Goal: Information Seeking & Learning: Learn about a topic

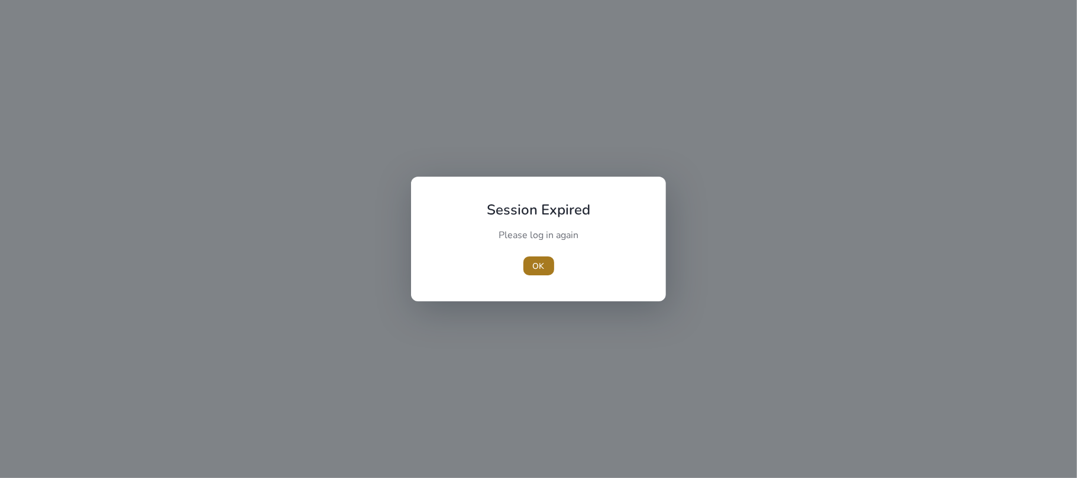
click at [539, 273] on span "button" at bounding box center [538, 266] width 31 height 28
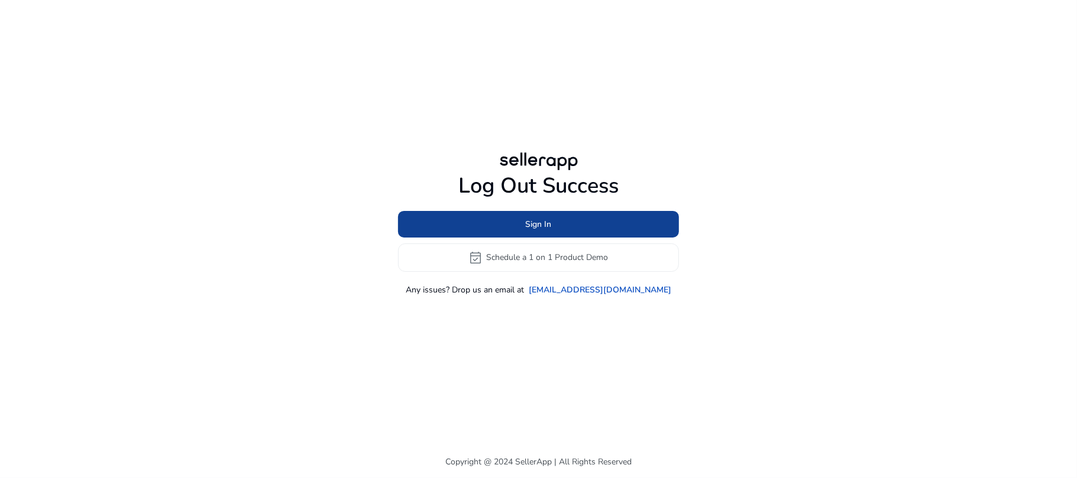
click at [553, 231] on span at bounding box center [538, 224] width 281 height 28
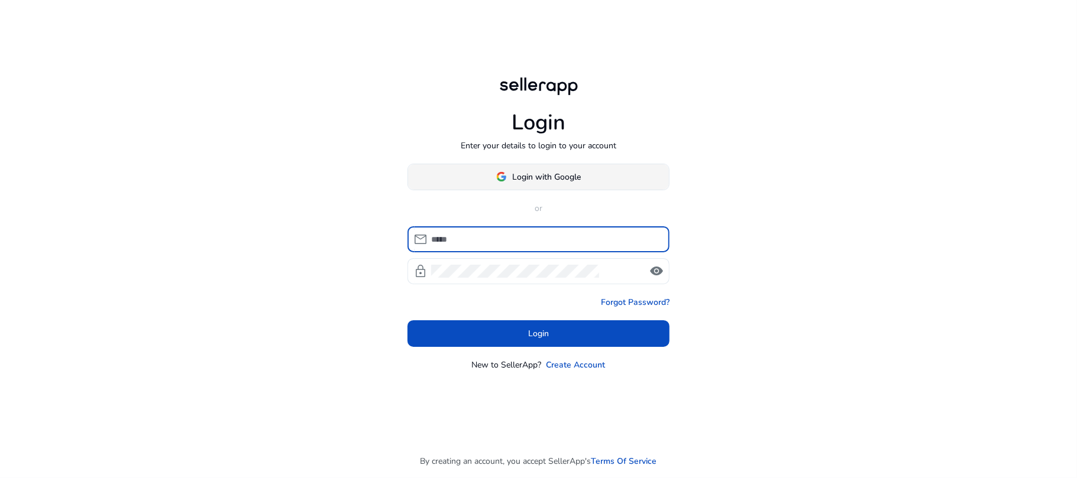
click at [559, 176] on span "Login with Google" at bounding box center [547, 177] width 69 height 12
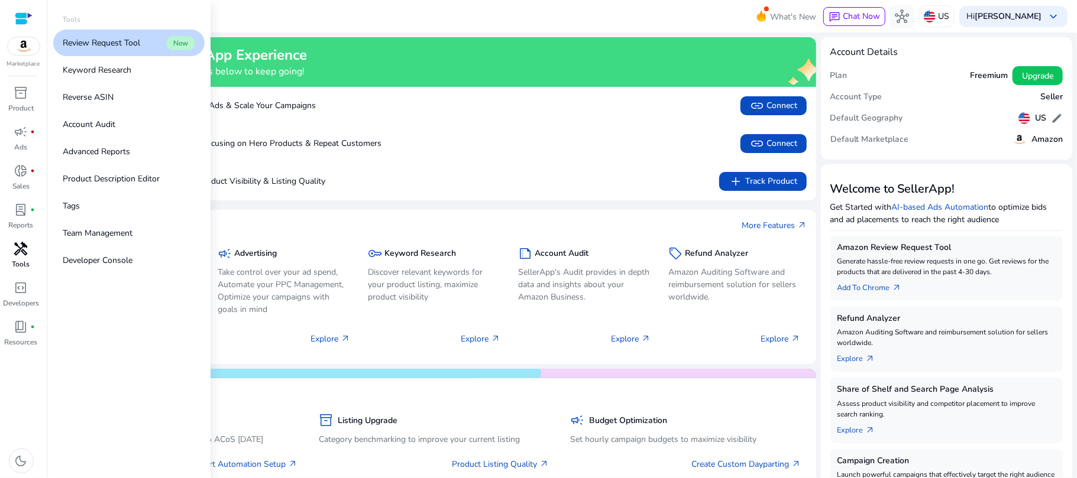
click at [28, 251] on div "handyman" at bounding box center [21, 248] width 33 height 19
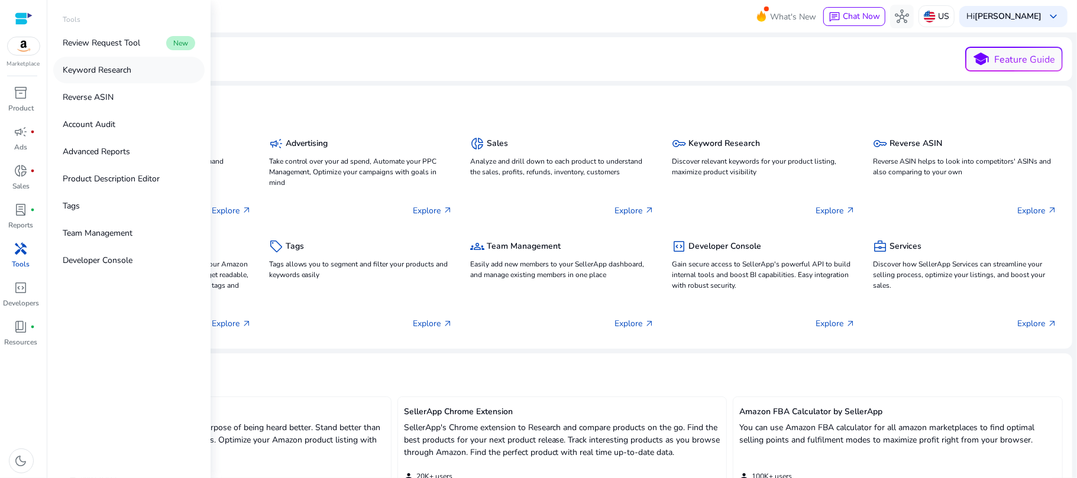
click at [112, 69] on p "Keyword Research" at bounding box center [97, 70] width 69 height 12
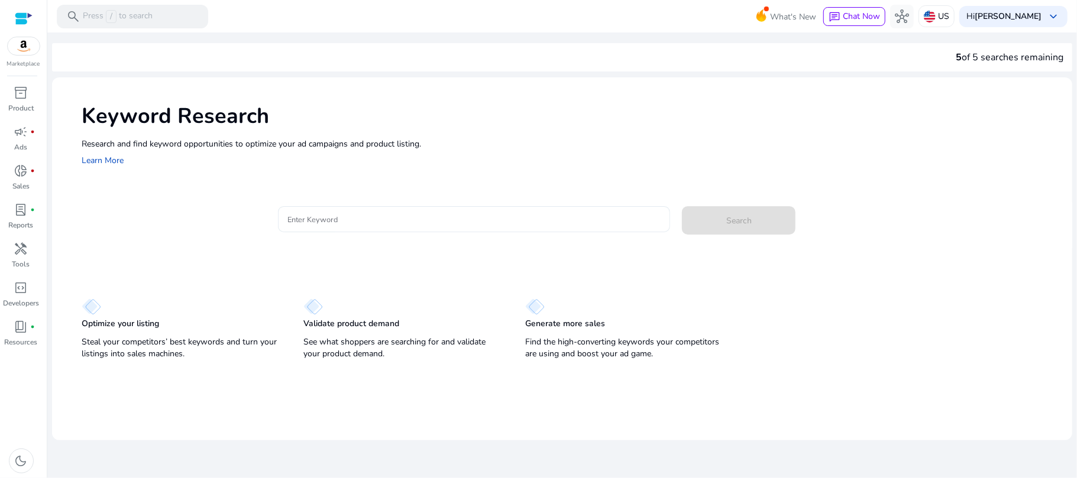
click at [381, 210] on div at bounding box center [474, 219] width 374 height 26
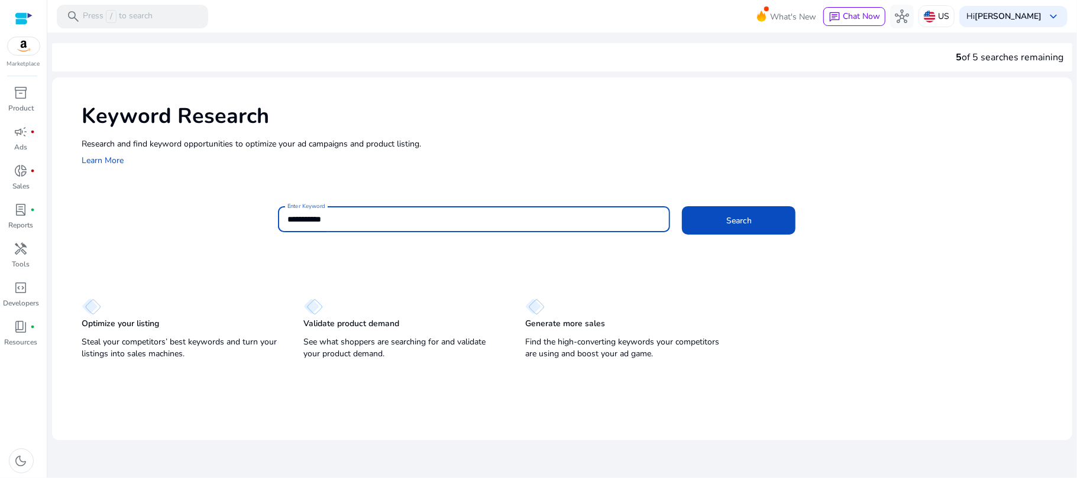
type input "**********"
click at [682, 206] on button "Search" at bounding box center [739, 220] width 114 height 28
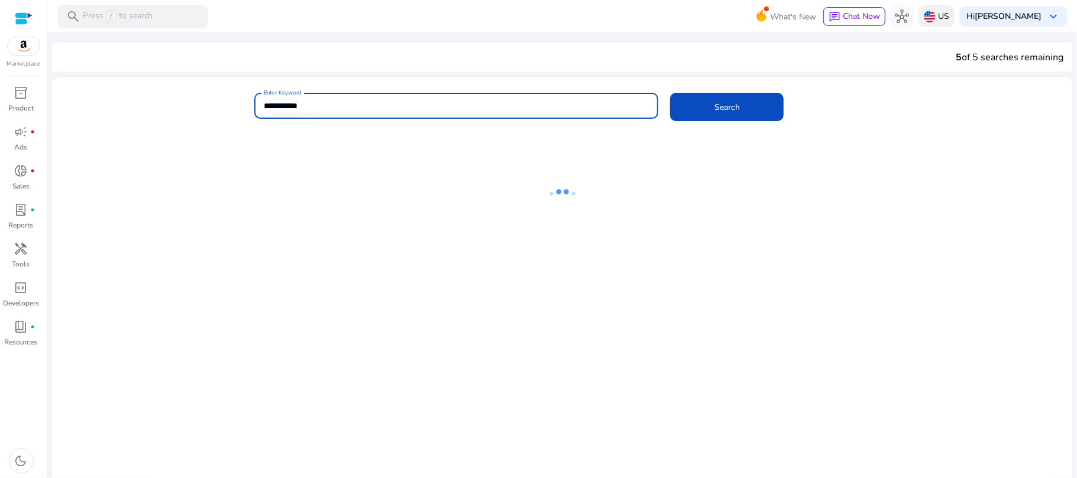
click at [949, 22] on div "US" at bounding box center [936, 16] width 36 height 22
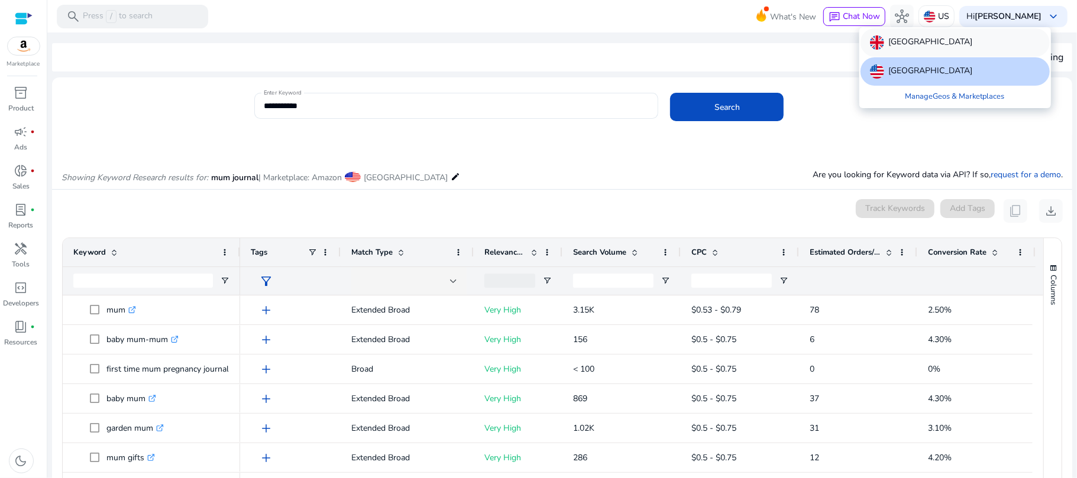
click at [949, 38] on div "[GEOGRAPHIC_DATA]" at bounding box center [954, 42] width 189 height 28
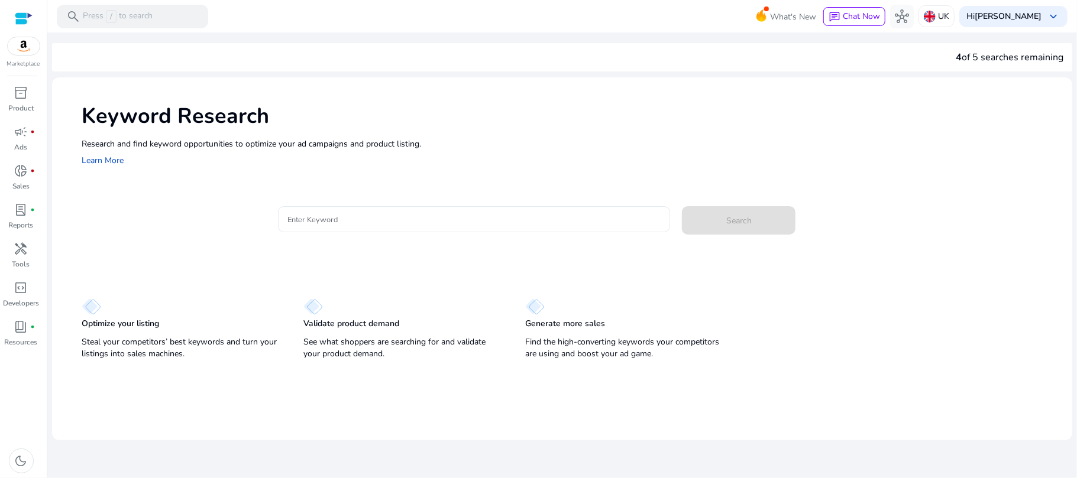
click at [476, 225] on input "Enter Keyword" at bounding box center [474, 219] width 374 height 13
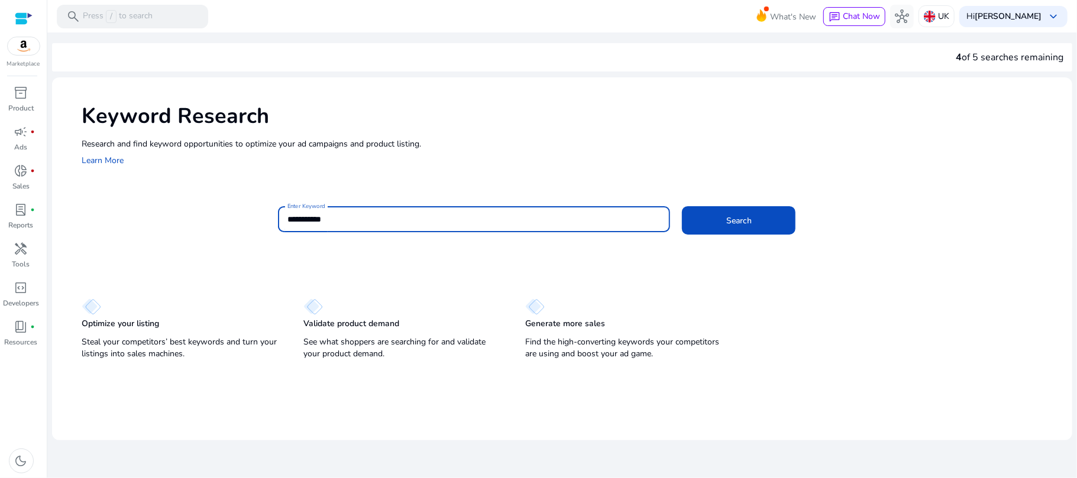
type input "**********"
click at [682, 206] on button "Search" at bounding box center [739, 220] width 114 height 28
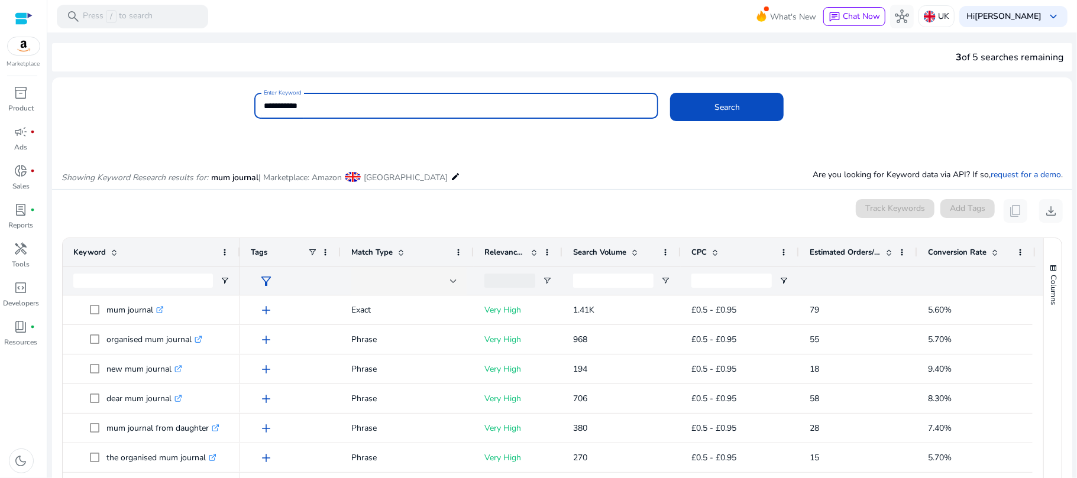
scroll to position [141, 0]
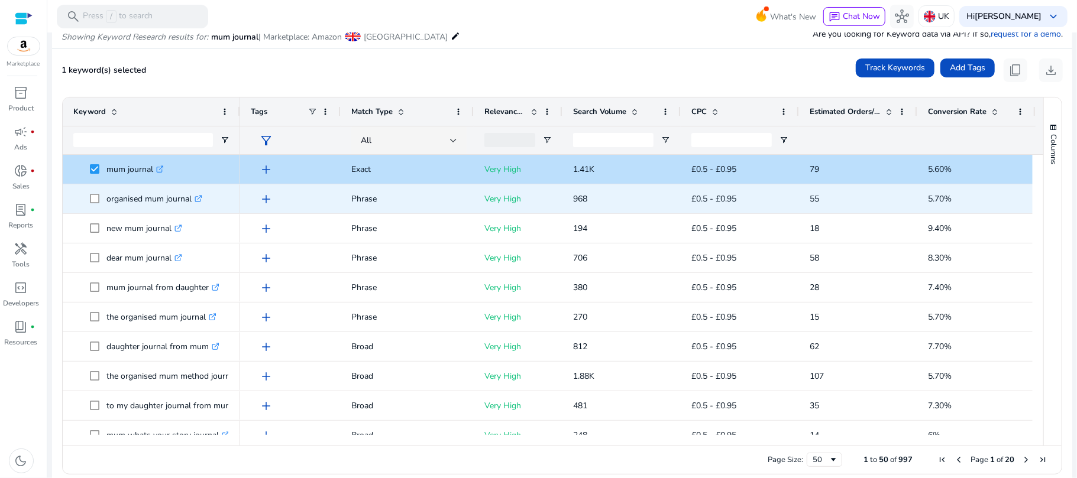
click at [200, 197] on icon ".st0{fill:#2c8af8}" at bounding box center [199, 199] width 8 height 8
click at [96, 205] on span at bounding box center [98, 199] width 17 height 24
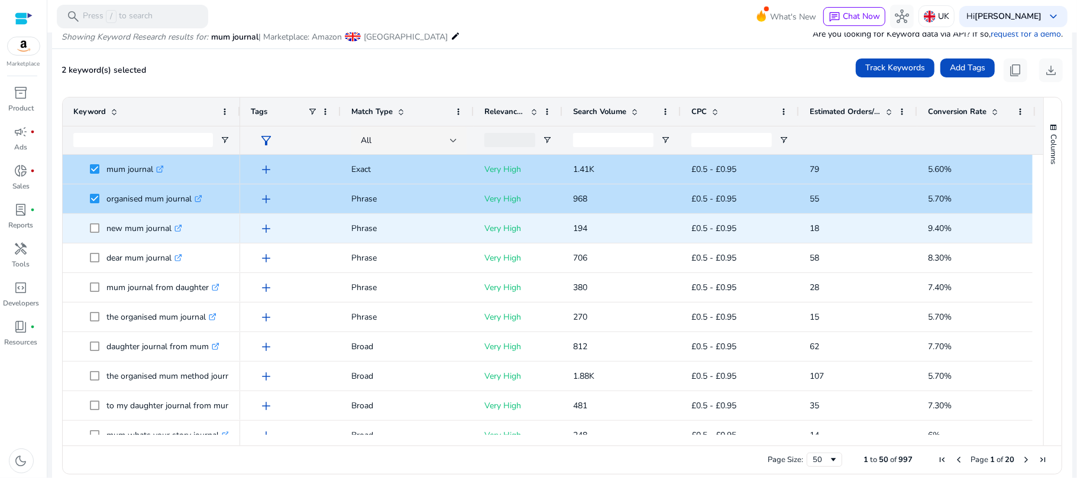
click at [93, 221] on span at bounding box center [98, 228] width 17 height 24
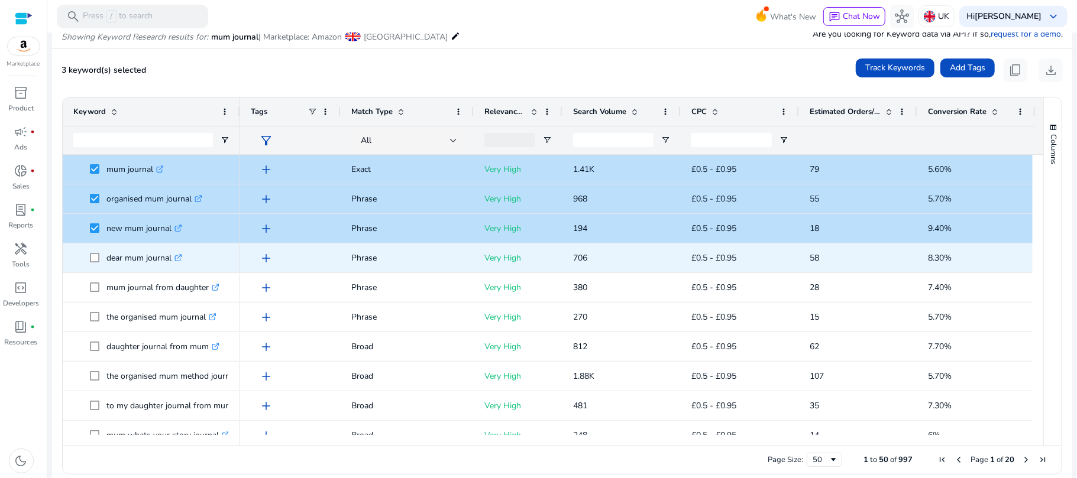
click at [177, 260] on icon ".st0{fill:#2c8af8}" at bounding box center [178, 258] width 8 height 8
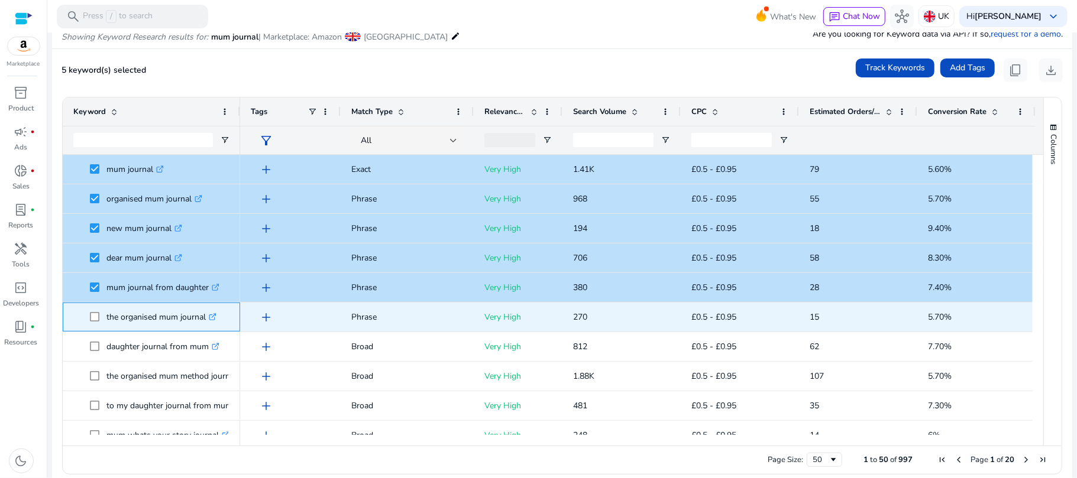
click at [214, 316] on icon ".st0{fill:#2c8af8}" at bounding box center [213, 317] width 8 height 8
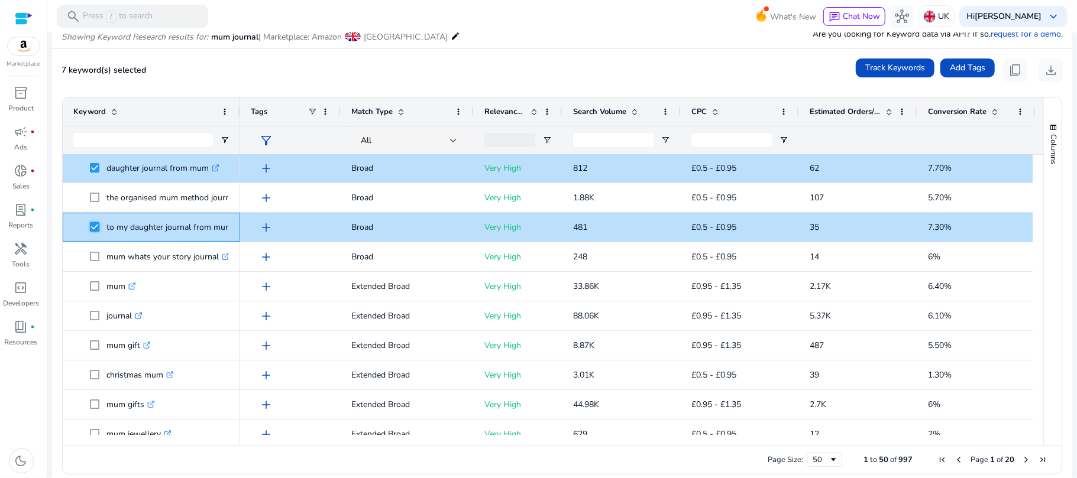
scroll to position [0, 0]
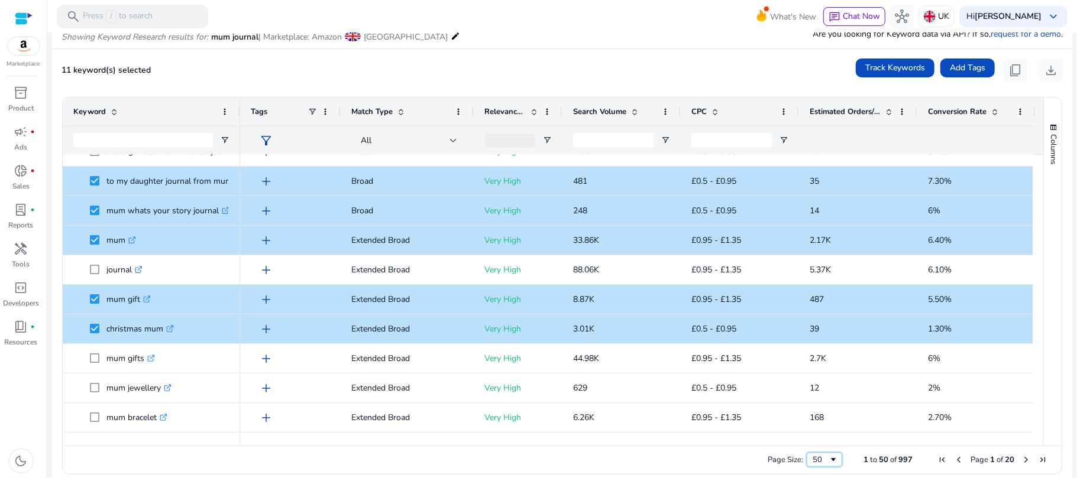
click at [828, 459] on span "Page Size" at bounding box center [832, 459] width 9 height 9
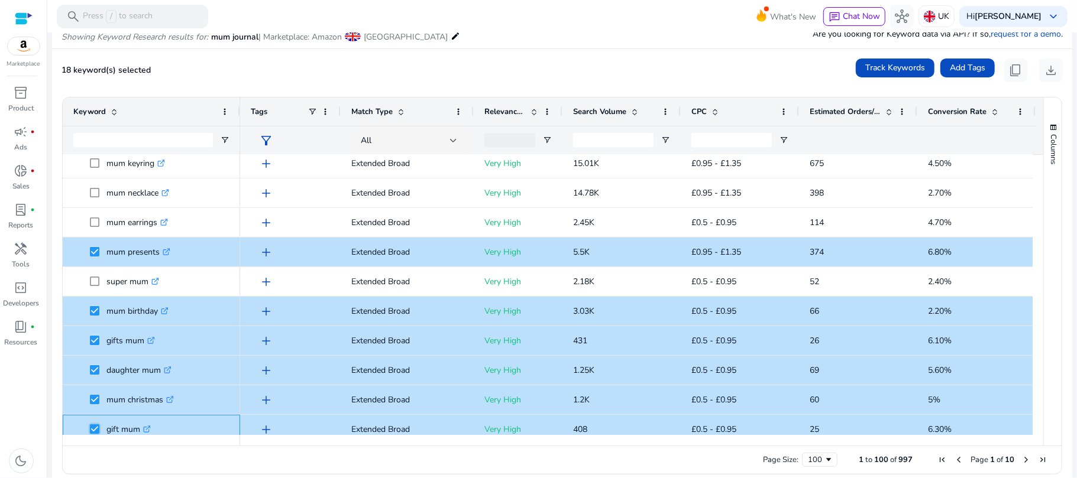
scroll to position [533, 0]
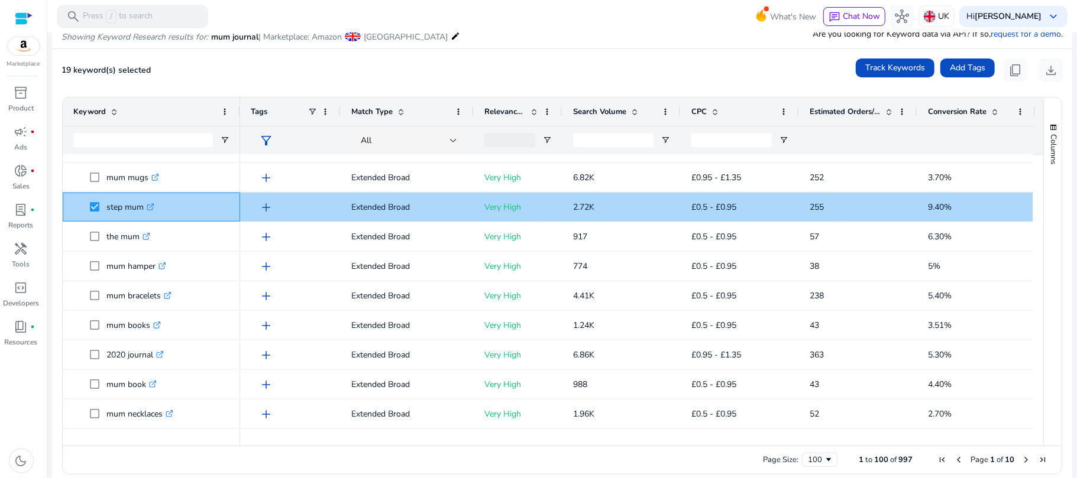
click at [153, 209] on icon at bounding box center [150, 208] width 6 height 6
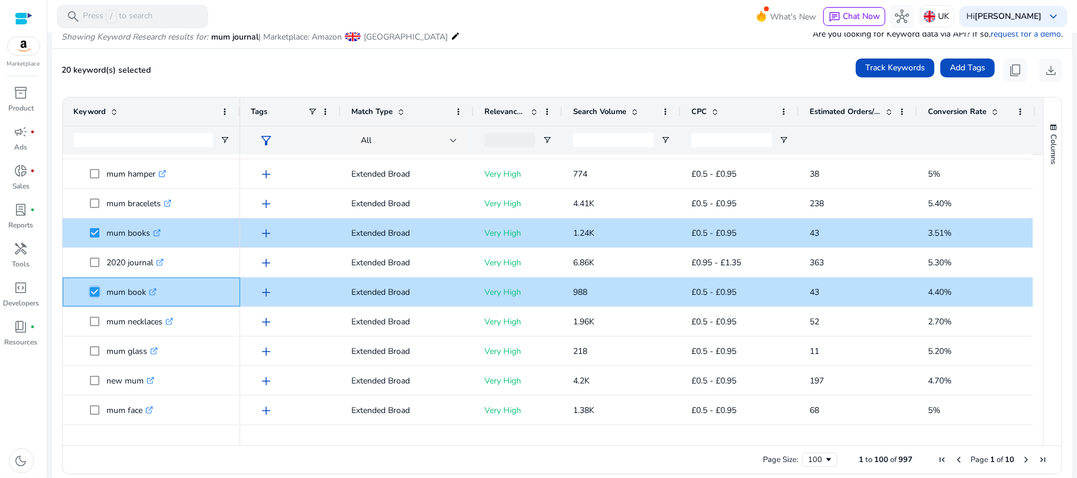
scroll to position [1067, 0]
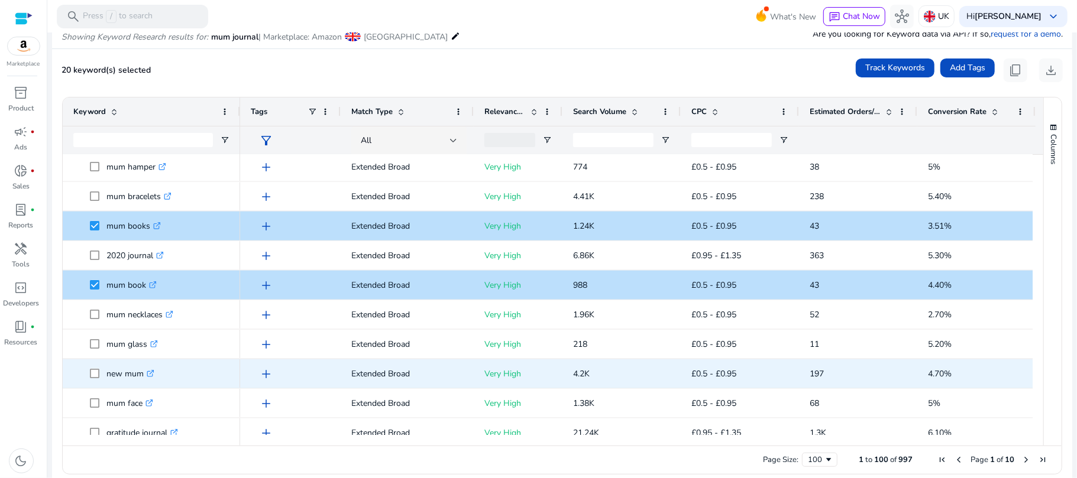
click at [90, 380] on span at bounding box center [98, 374] width 17 height 24
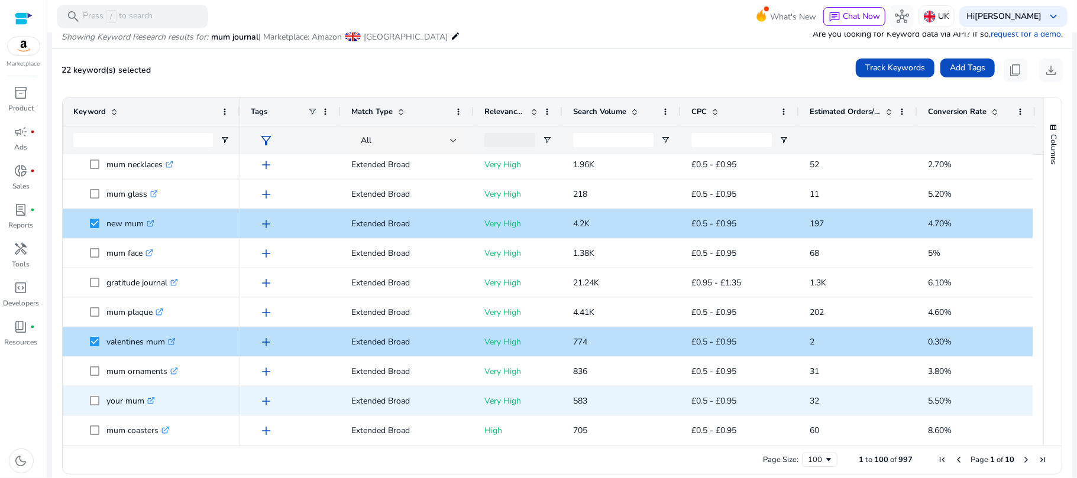
click at [150, 406] on link ".st0{fill:#2c8af8}" at bounding box center [149, 401] width 11 height 11
click at [148, 402] on link ".st0{fill:#2c8af8}" at bounding box center [149, 401] width 11 height 11
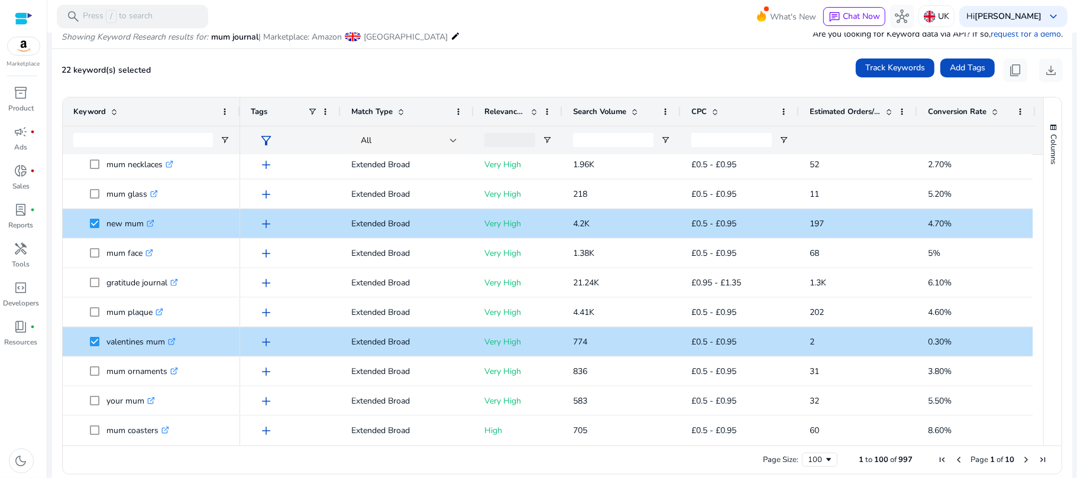
drag, startPoint x: 1039, startPoint y: 277, endPoint x: 1039, endPoint y: 293, distance: 16.0
click at [1044, 293] on div "Columns" at bounding box center [1053, 272] width 18 height 348
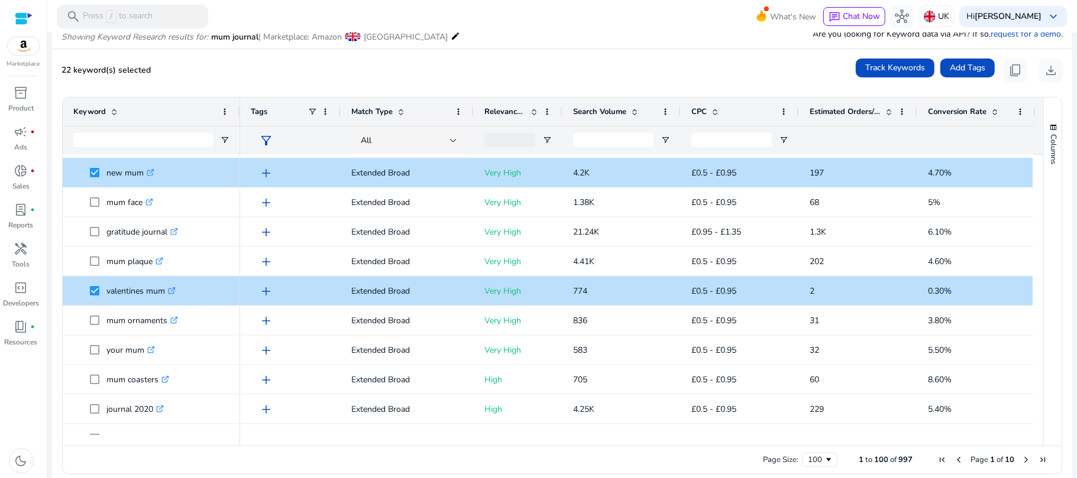
scroll to position [1317, 0]
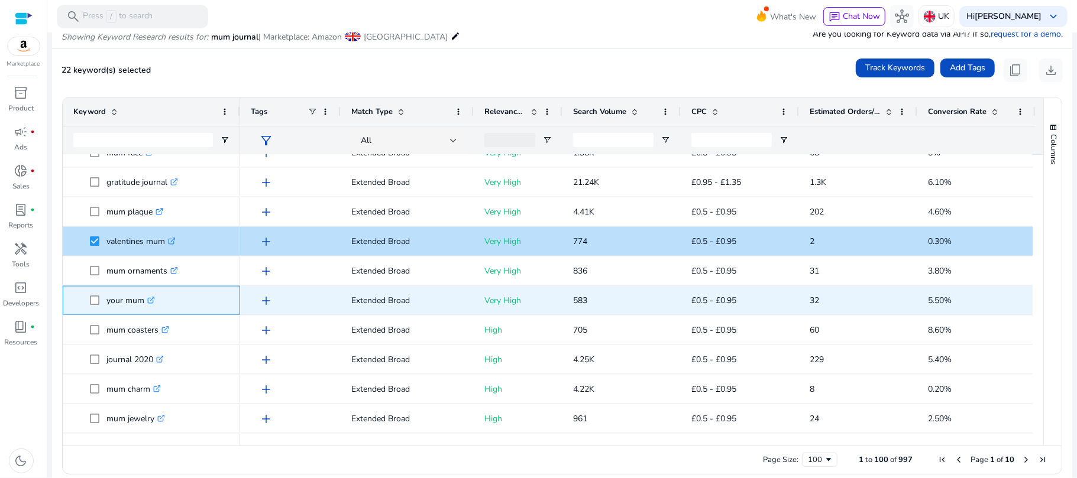
click at [151, 299] on icon ".st0{fill:#2c8af8}" at bounding box center [151, 301] width 8 height 8
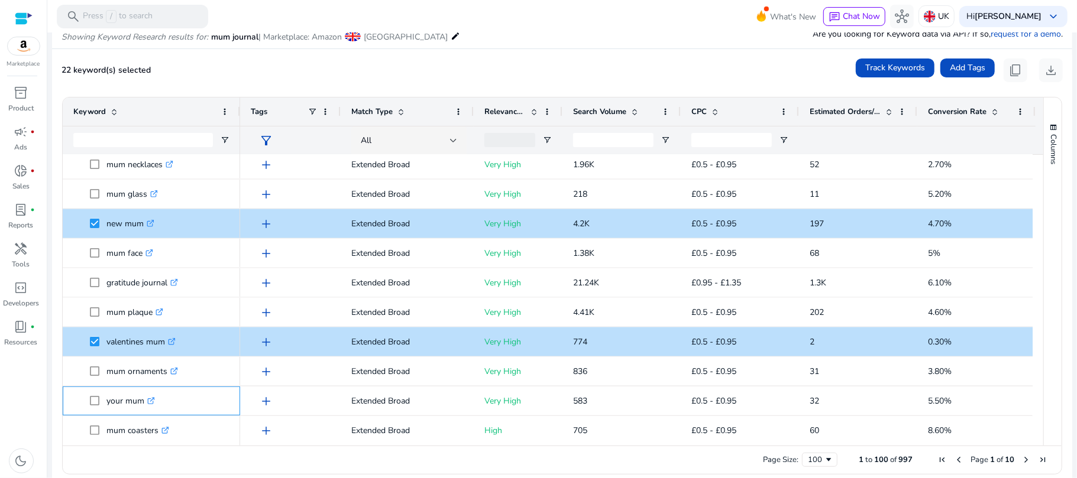
scroll to position [1259, 0]
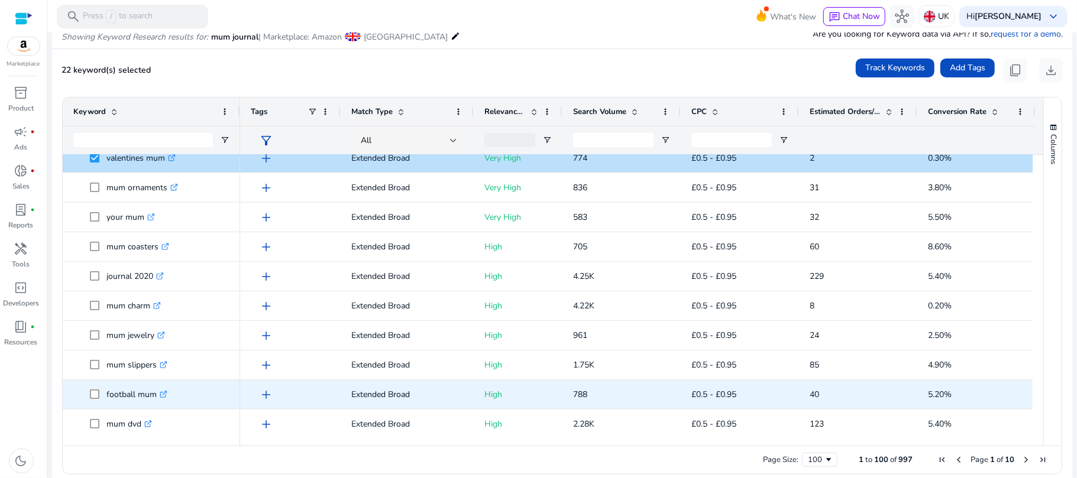
click at [166, 393] on icon ".st0{fill:#2c8af8}" at bounding box center [164, 395] width 8 height 8
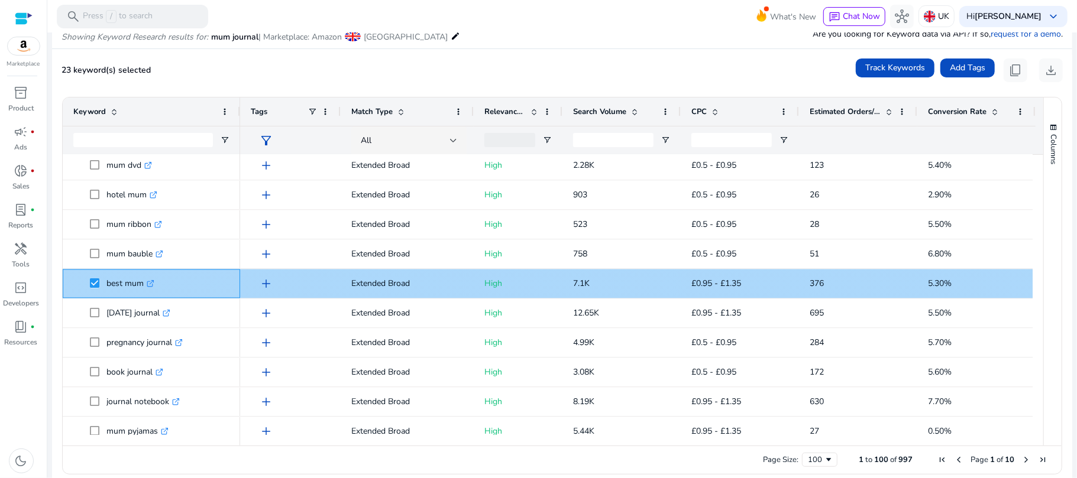
click at [153, 284] on icon ".st0{fill:#2c8af8}" at bounding box center [151, 284] width 8 height 8
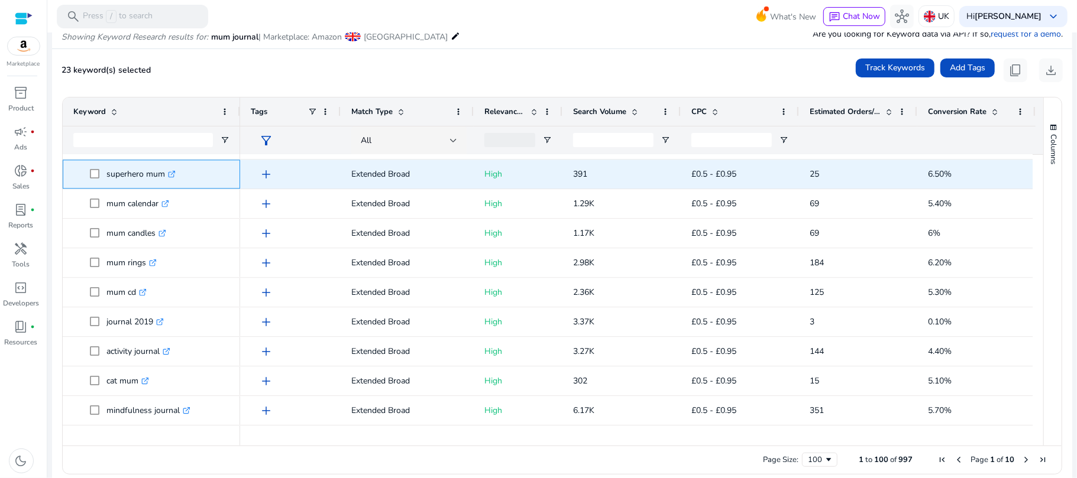
click at [171, 176] on icon ".st0{fill:#2c8af8}" at bounding box center [172, 174] width 8 height 8
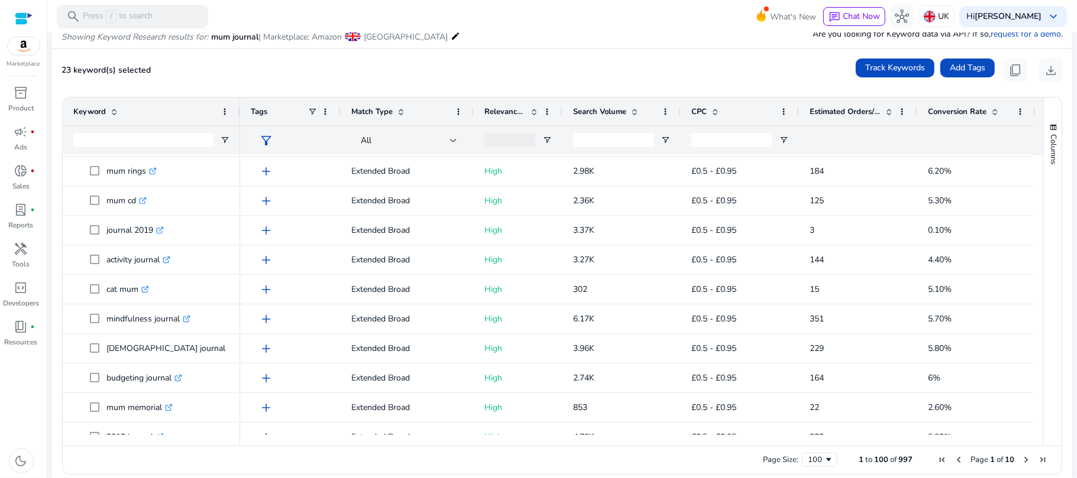
scroll to position [2084, 0]
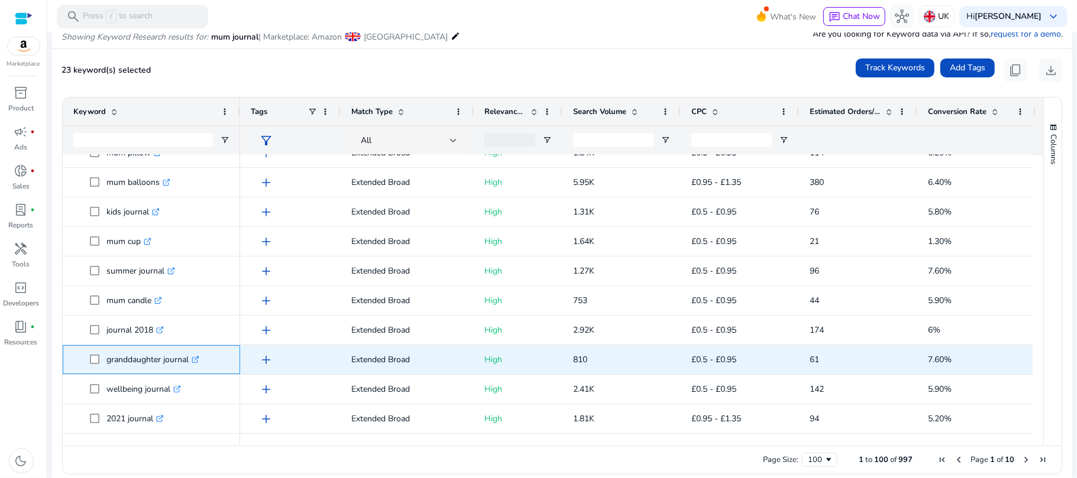
click at [197, 360] on icon ".st0{fill:#2c8af8}" at bounding box center [196, 360] width 8 height 8
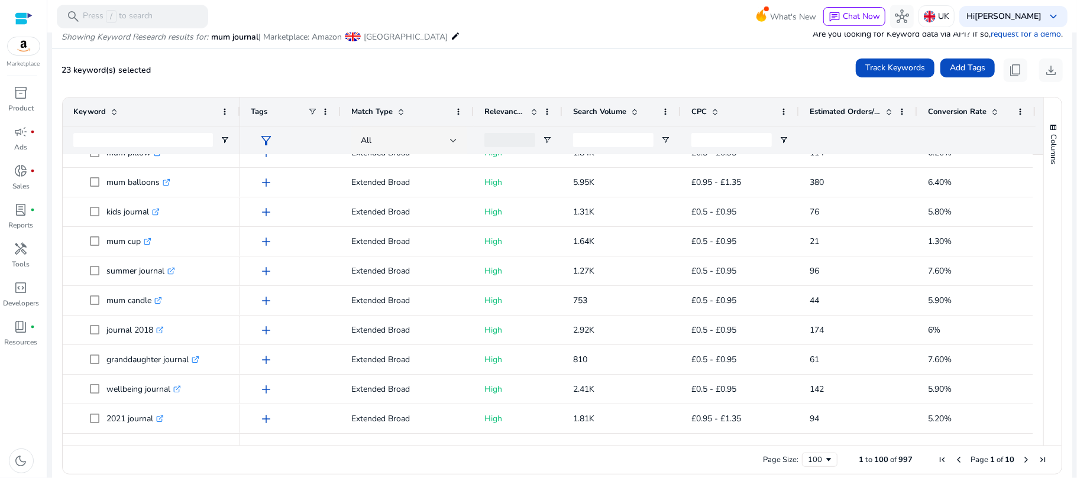
drag, startPoint x: 1032, startPoint y: 421, endPoint x: 1037, endPoint y: 435, distance: 15.2
click at [1037, 435] on div "Keyword Tags Match Type 25" at bounding box center [562, 272] width 999 height 348
click at [1021, 455] on span "Next Page" at bounding box center [1025, 459] width 9 height 9
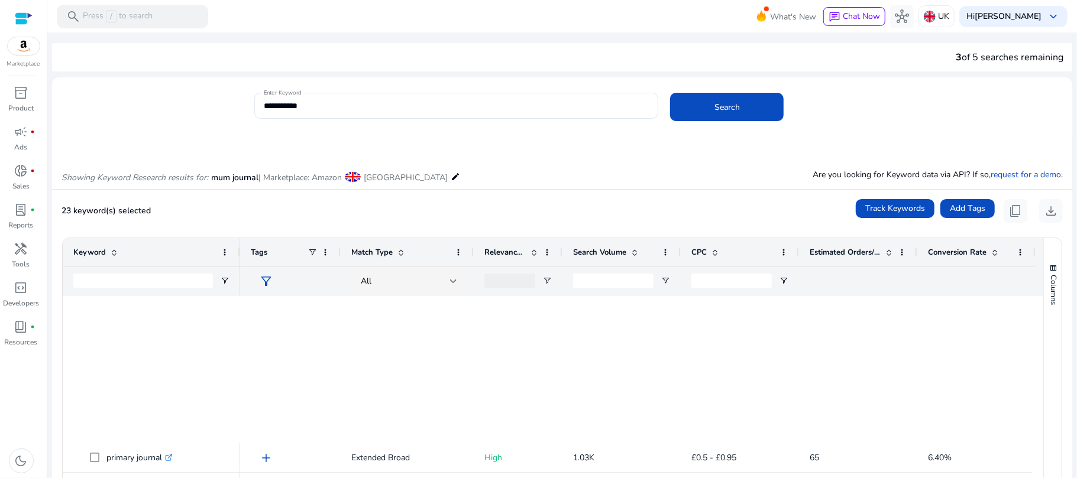
scroll to position [459, 0]
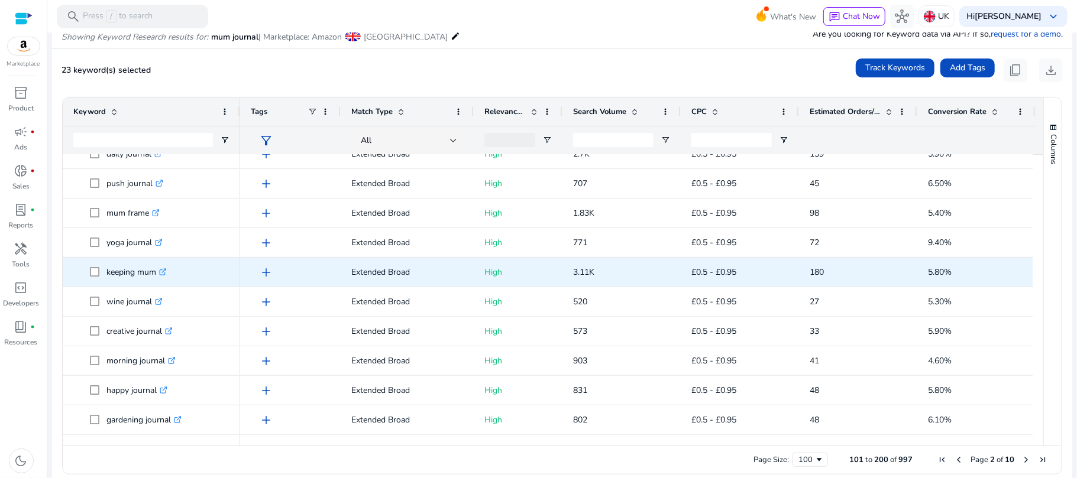
click at [164, 265] on p "keeping mum .st0{fill:#2c8af8}" at bounding box center [136, 272] width 60 height 24
click at [164, 278] on p "keeping mum .st0{fill:#2c8af8}" at bounding box center [136, 272] width 60 height 24
click at [161, 274] on icon ".st0{fill:#2c8af8}" at bounding box center [163, 272] width 8 height 8
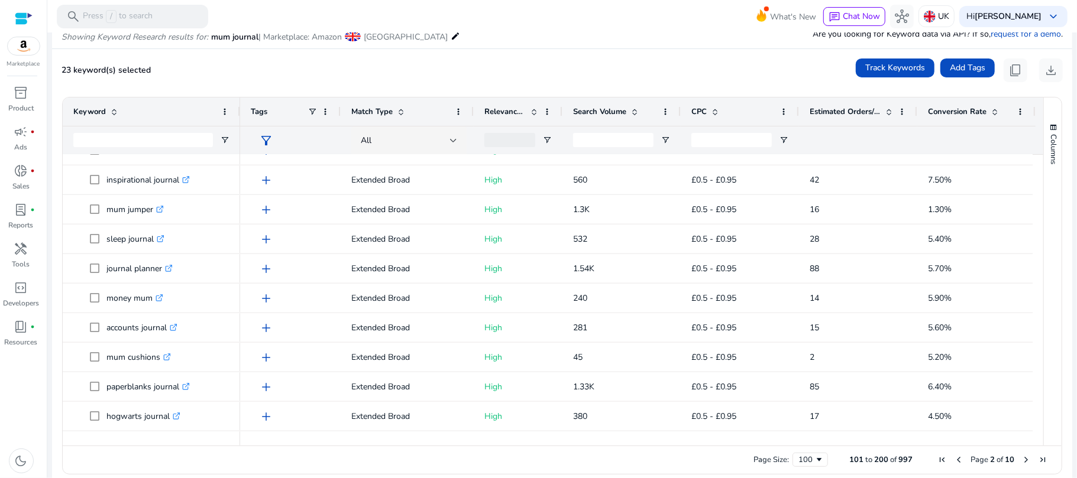
scroll to position [0, 0]
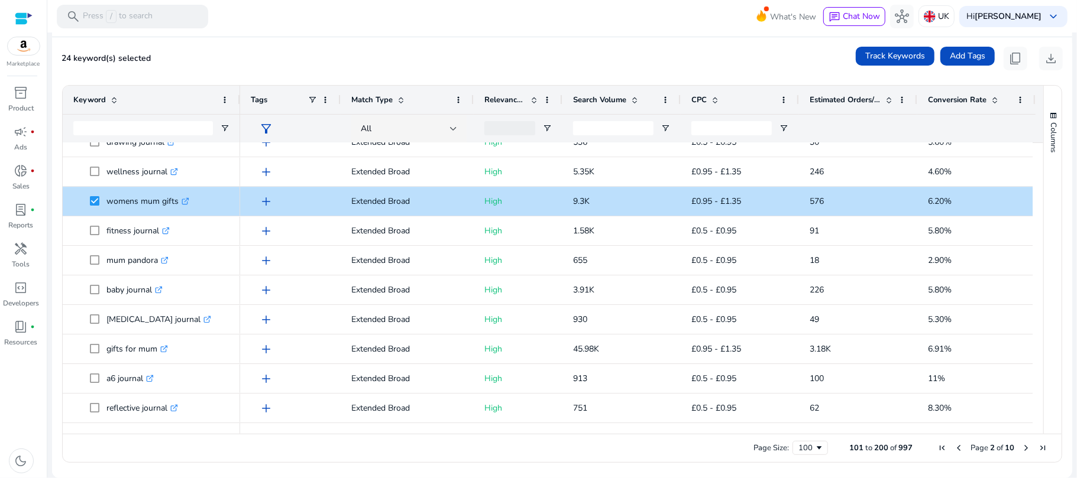
click at [1023, 448] on span "Next Page" at bounding box center [1025, 447] width 9 height 9
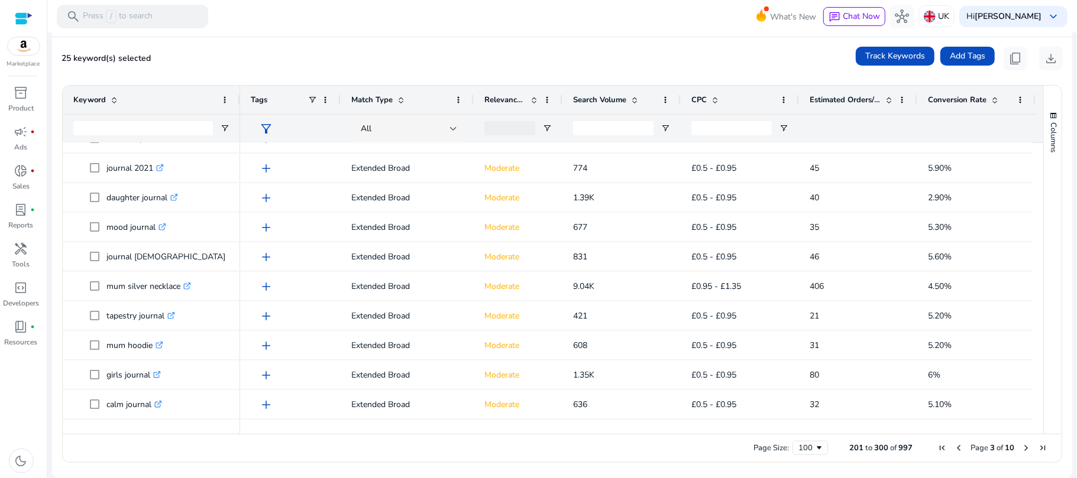
click at [1044, 257] on div "Columns" at bounding box center [1053, 260] width 18 height 348
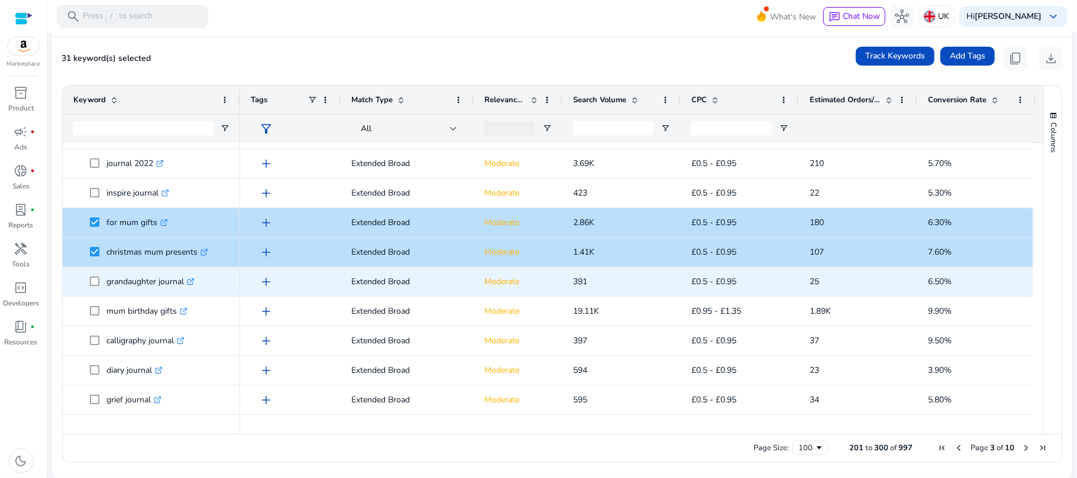
click at [190, 283] on icon ".st0{fill:#2c8af8}" at bounding box center [191, 282] width 8 height 8
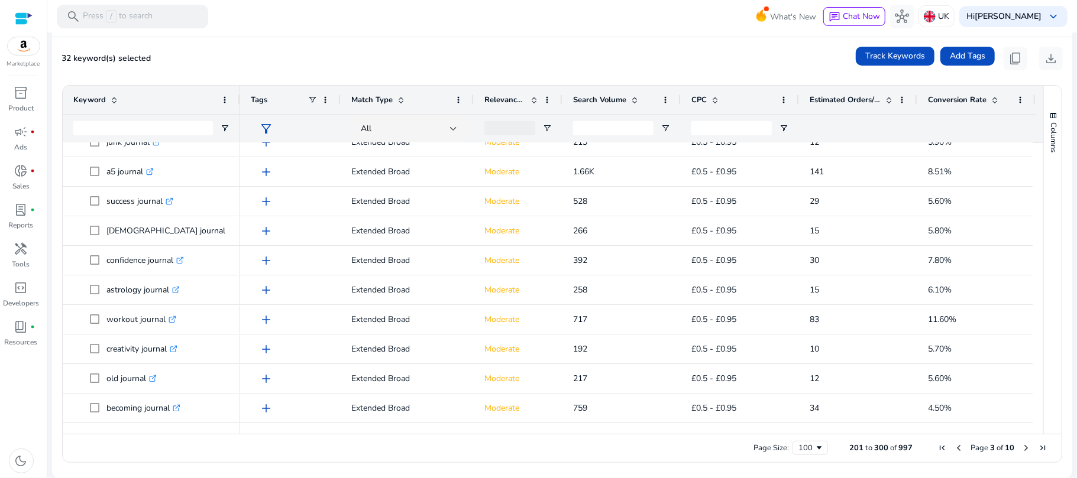
click at [1021, 443] on span "Next Page" at bounding box center [1025, 447] width 9 height 9
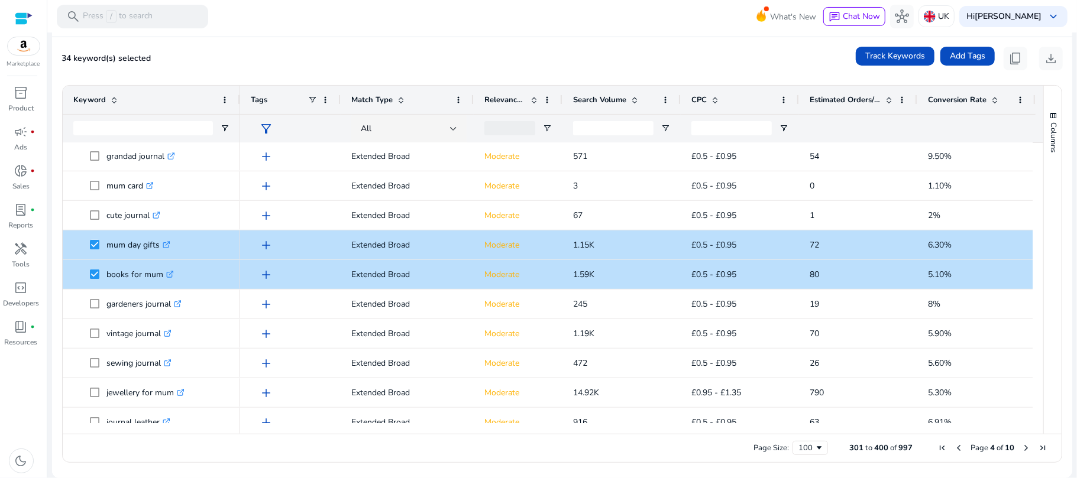
click at [1043, 215] on div "Columns Keyword Column Labels Drag here to set column labels" at bounding box center [1052, 260] width 18 height 348
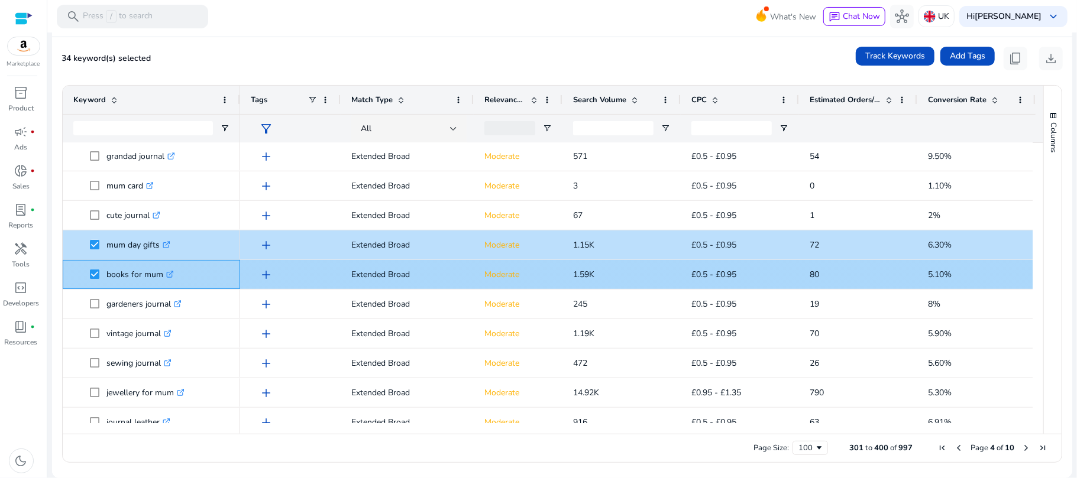
click at [171, 272] on icon ".st0{fill:#2c8af8}" at bounding box center [170, 275] width 8 height 8
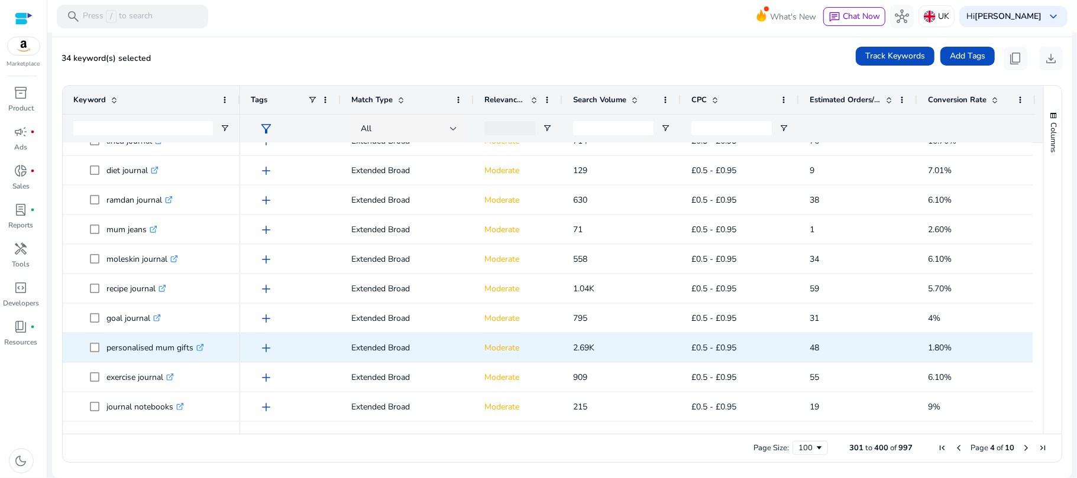
click at [202, 346] on icon at bounding box center [201, 346] width 4 height 4
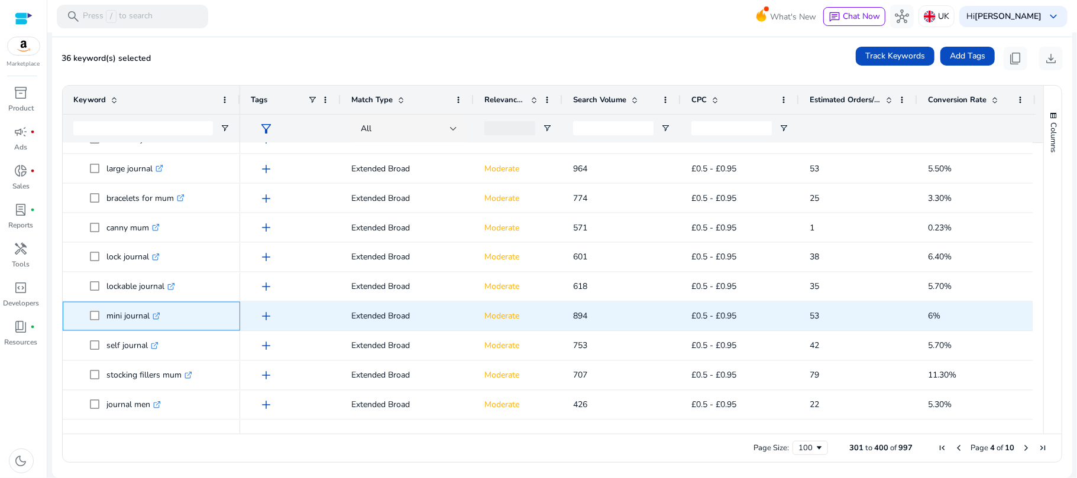
click at [157, 316] on icon ".st0{fill:#2c8af8}" at bounding box center [157, 317] width 8 height 8
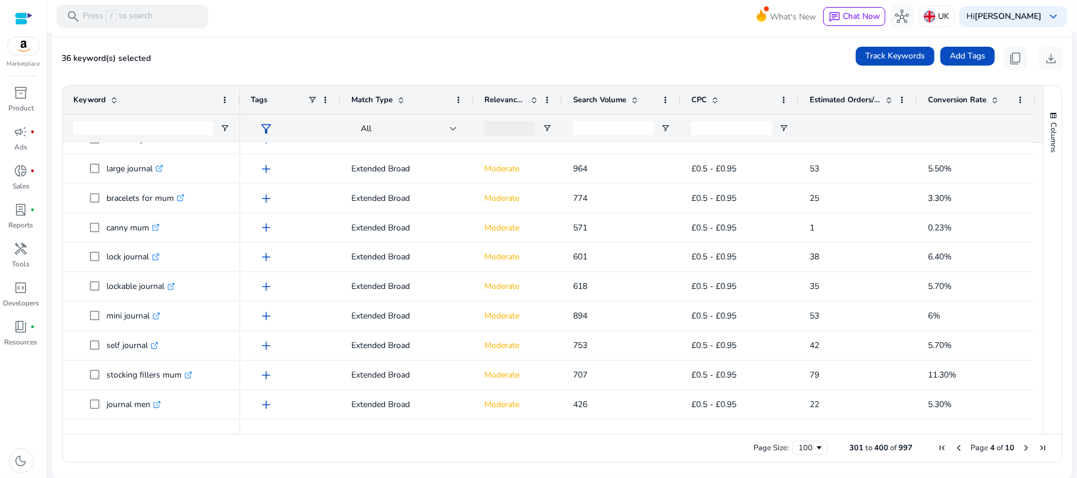
drag, startPoint x: 1037, startPoint y: 303, endPoint x: 1037, endPoint y: 313, distance: 10.1
click at [1037, 313] on div "Keyword Tags Match Type 55" at bounding box center [562, 260] width 999 height 348
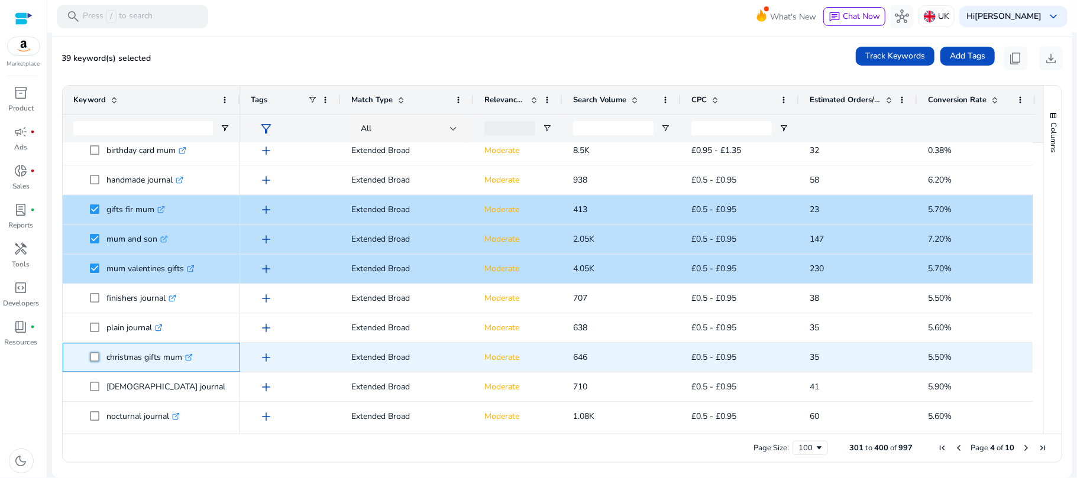
click at [89, 356] on span "christmas gifts mum .st0{fill:#2c8af8}" at bounding box center [151, 357] width 156 height 24
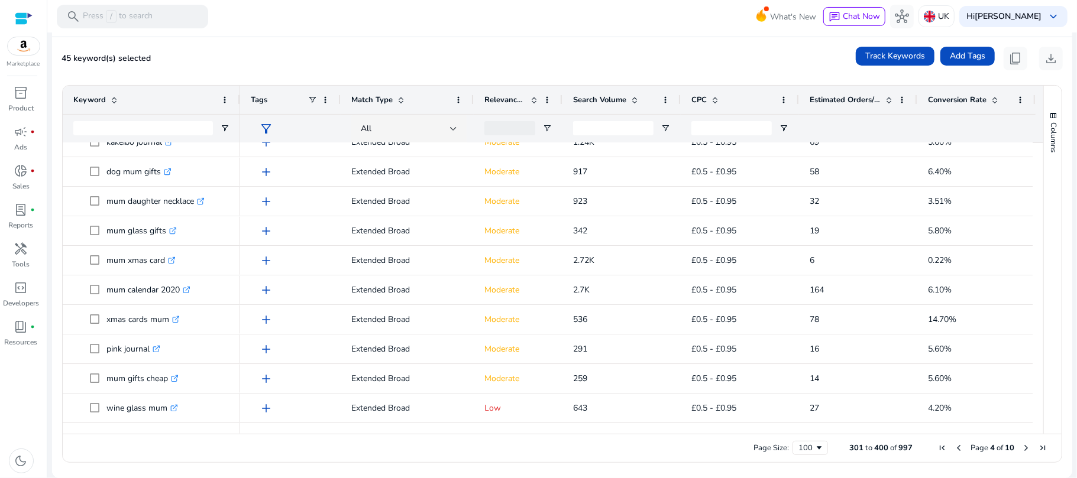
click at [1023, 447] on span "Next Page" at bounding box center [1025, 447] width 9 height 9
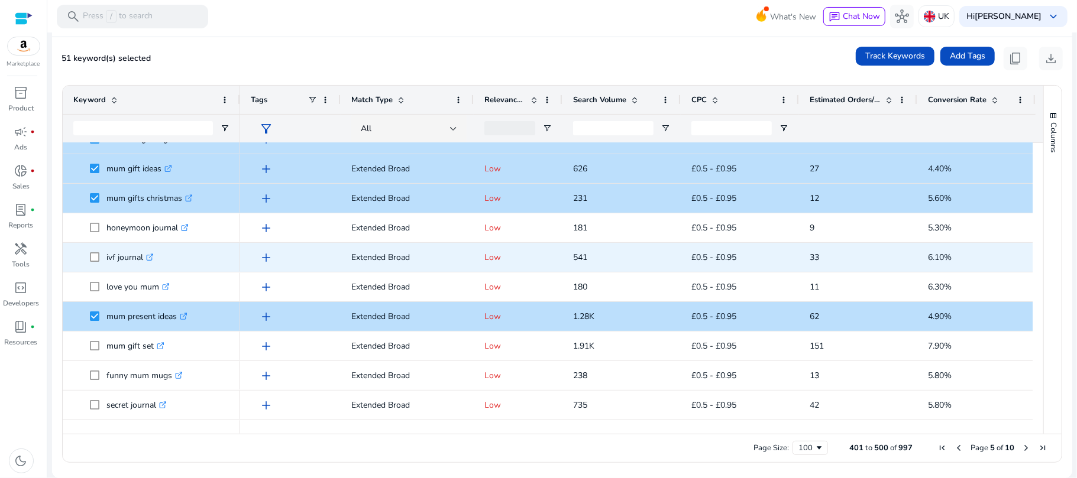
click at [153, 255] on icon at bounding box center [151, 256] width 4 height 4
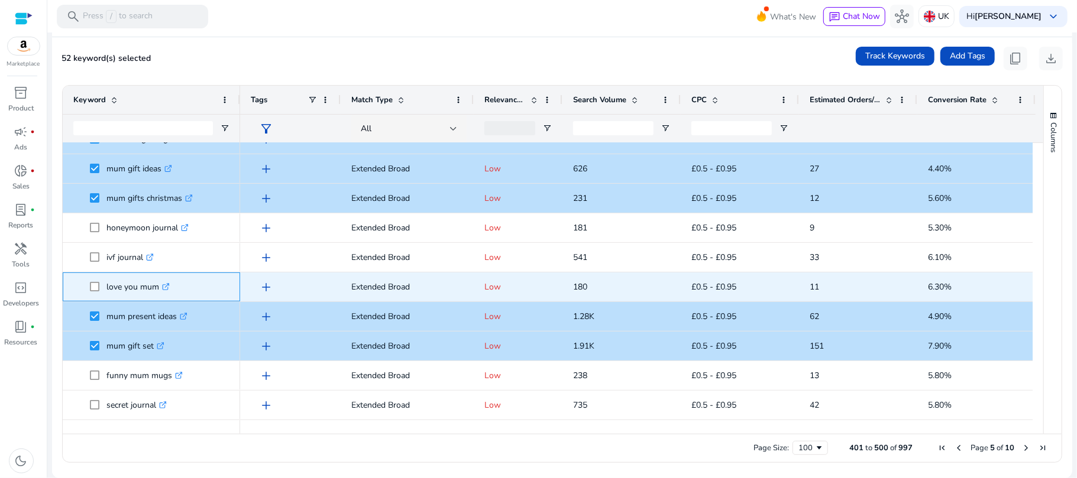
click at [168, 290] on icon ".st0{fill:#2c8af8}" at bounding box center [166, 287] width 8 height 8
click at [88, 287] on span "love you mum .st0{fill:#2c8af8}" at bounding box center [151, 287] width 156 height 24
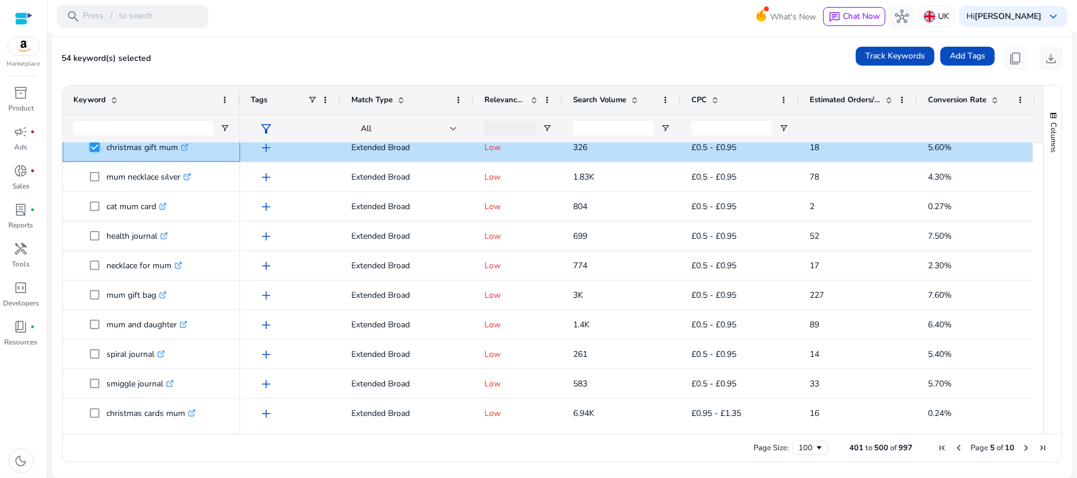
scroll to position [559, 0]
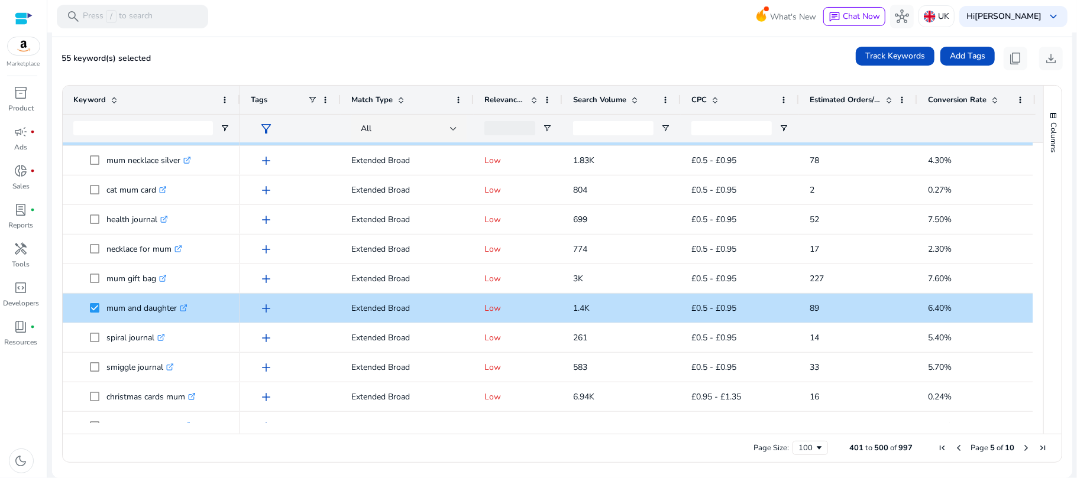
drag, startPoint x: 1038, startPoint y: 207, endPoint x: 1038, endPoint y: 214, distance: 7.1
click at [1044, 214] on div "Columns" at bounding box center [1053, 260] width 18 height 348
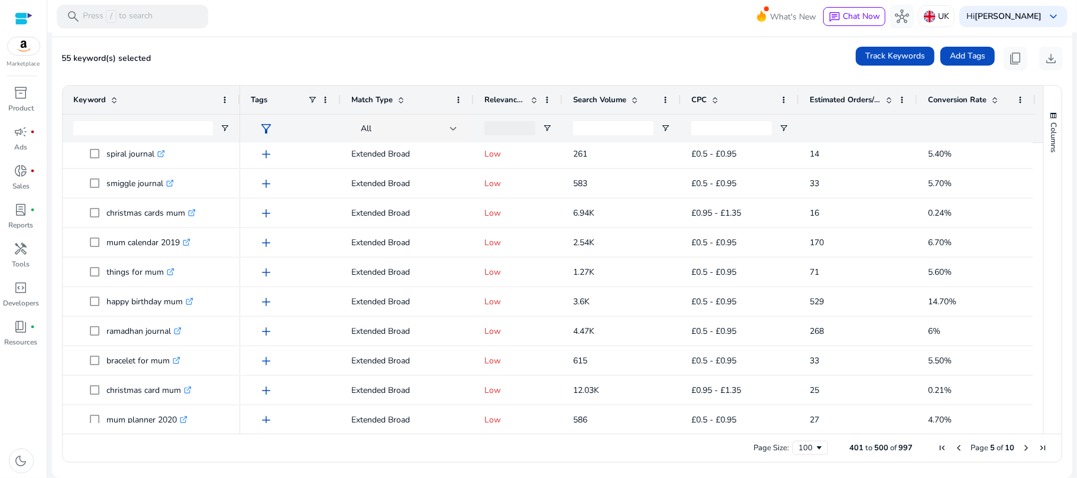
scroll to position [750, 0]
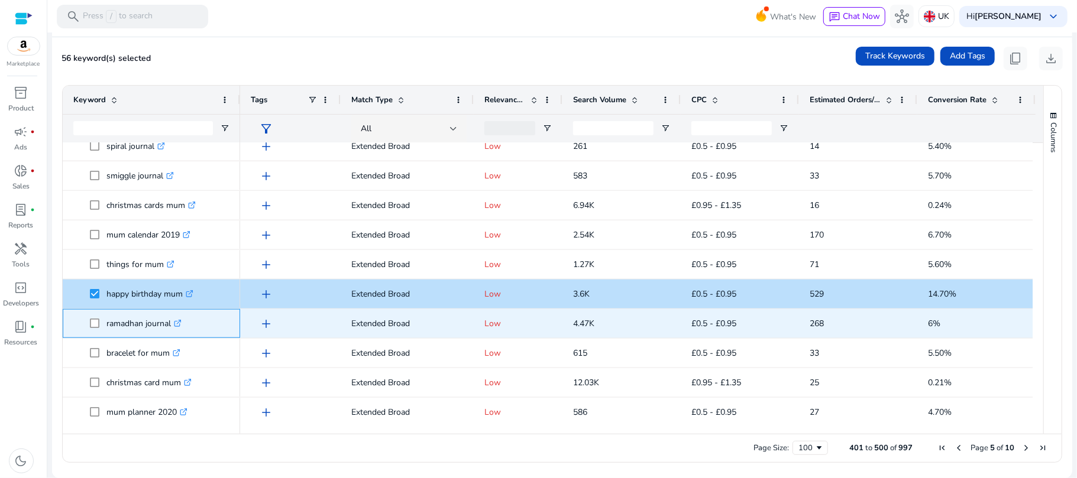
click at [180, 320] on icon ".st0{fill:#2c8af8}" at bounding box center [178, 324] width 8 height 8
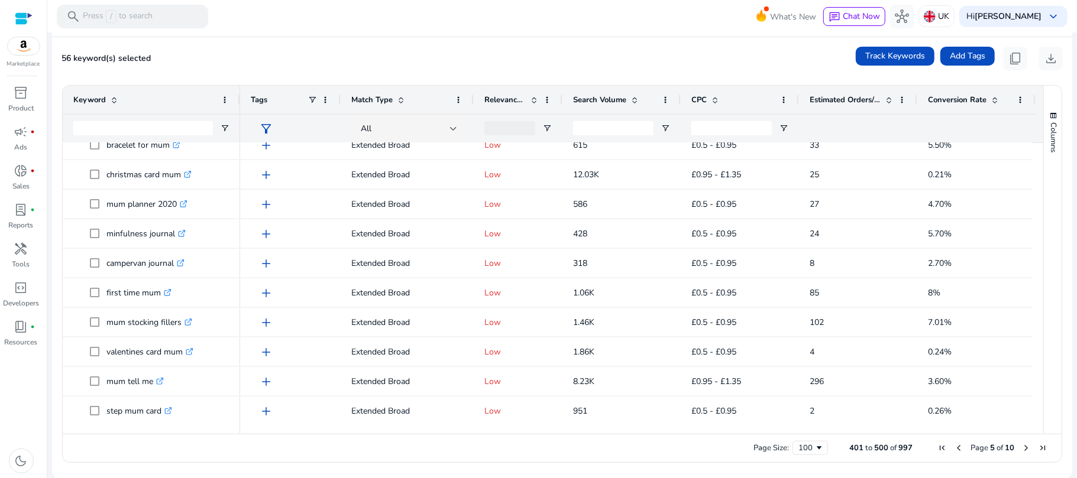
scroll to position [976, 0]
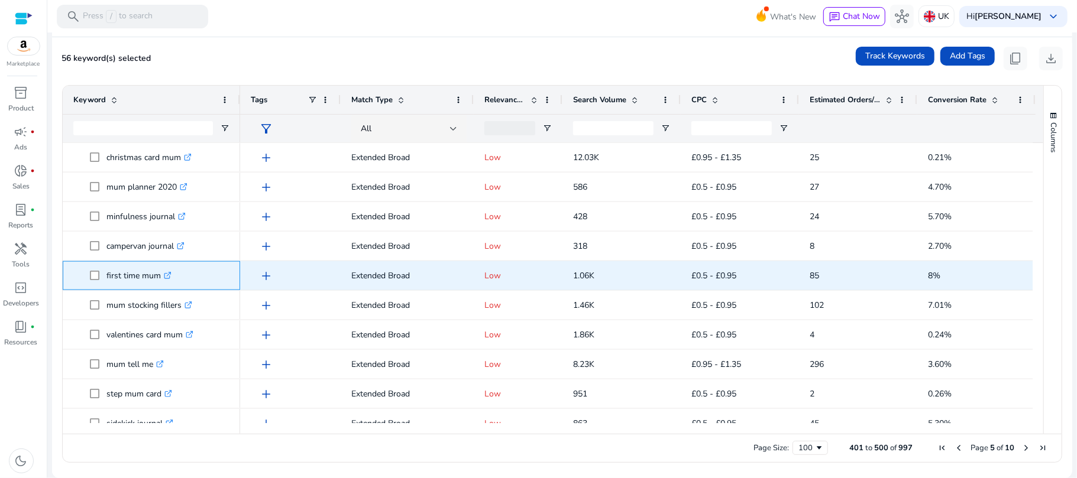
click at [163, 275] on link ".st0{fill:#2c8af8}" at bounding box center [166, 275] width 11 height 11
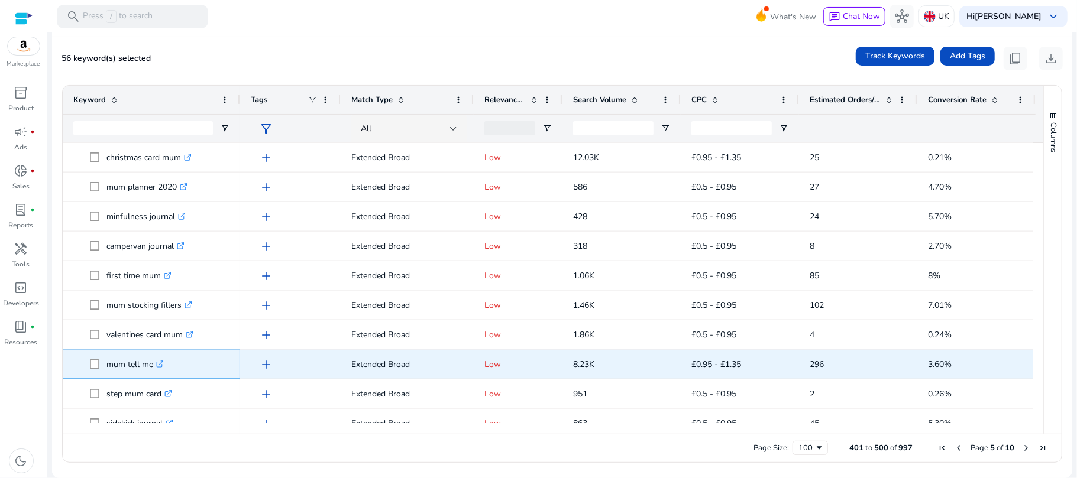
click at [164, 365] on icon ".st0{fill:#2c8af8}" at bounding box center [160, 365] width 8 height 8
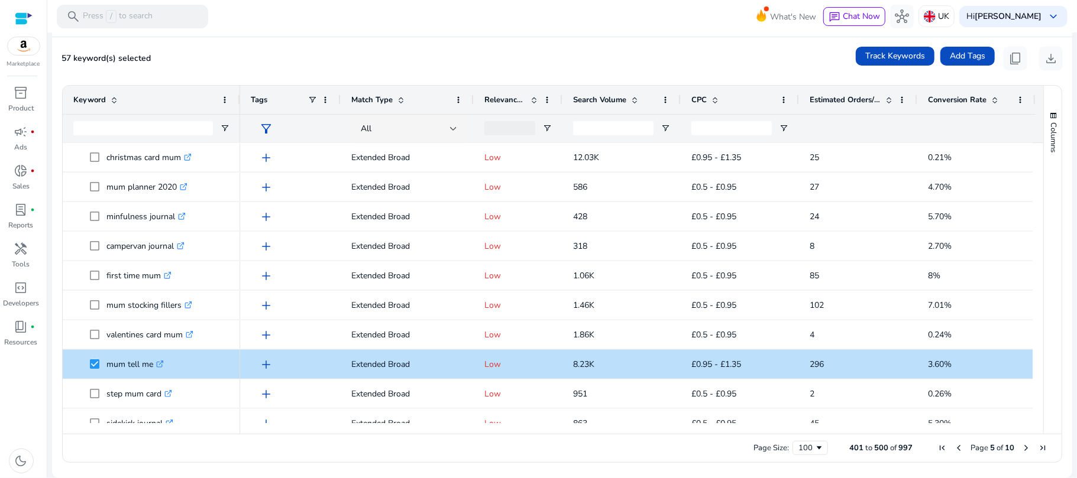
drag, startPoint x: 1032, startPoint y: 245, endPoint x: 1034, endPoint y: 256, distance: 11.3
click at [1034, 256] on div at bounding box center [1037, 283] width 11 height 280
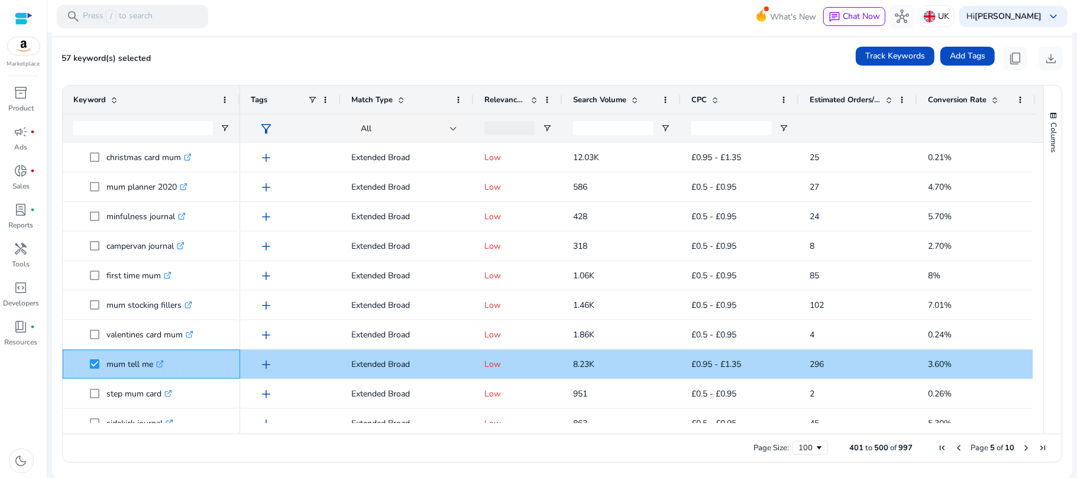
click at [159, 365] on icon at bounding box center [160, 365] width 6 height 6
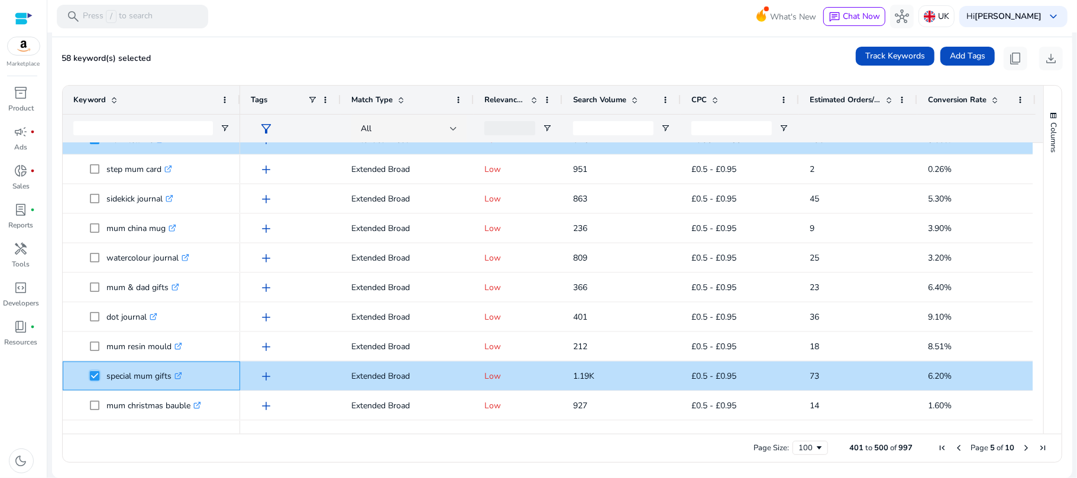
scroll to position [0, 0]
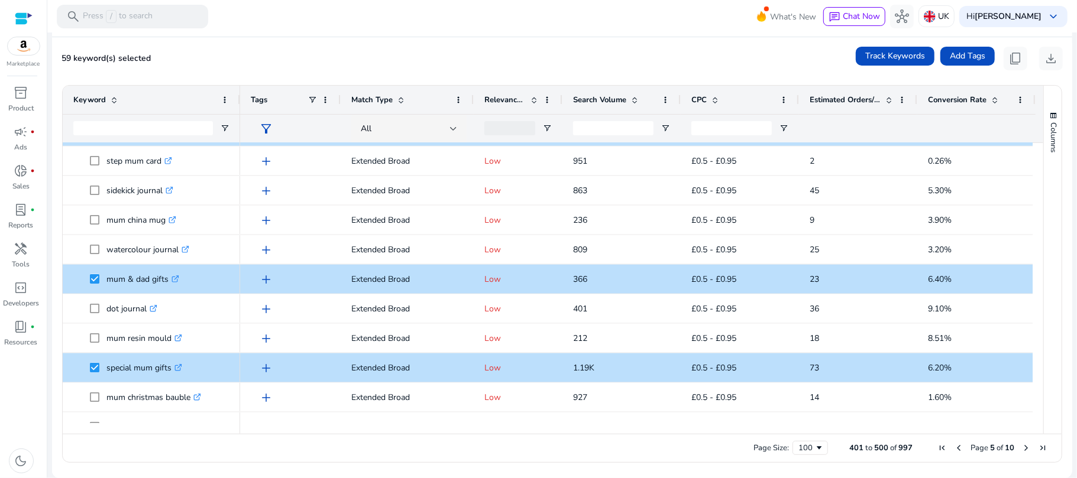
drag, startPoint x: 1037, startPoint y: 265, endPoint x: 1041, endPoint y: 279, distance: 14.6
click at [1043, 279] on div "Columns Keyword Column Labels Drag here to set column labels" at bounding box center [1052, 260] width 18 height 348
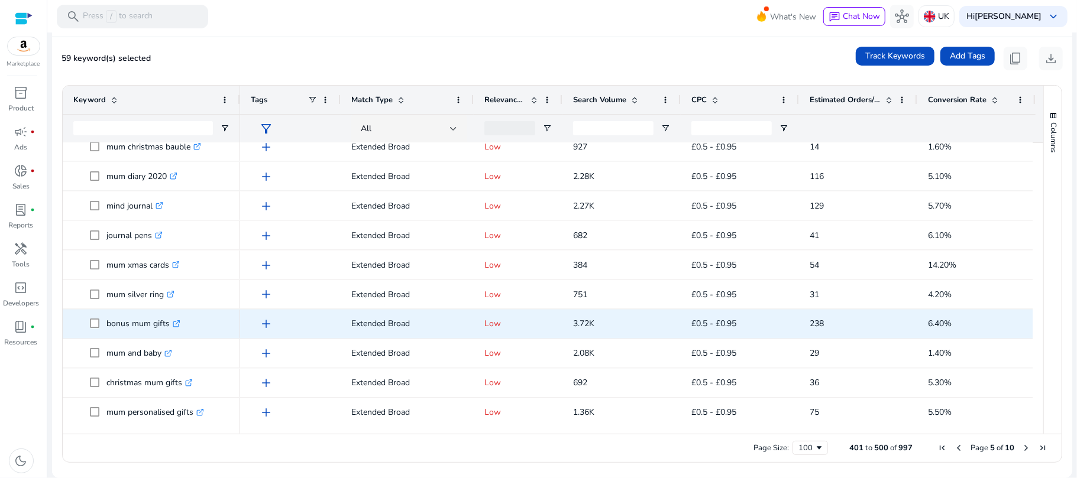
click at [174, 325] on icon ".st0{fill:#2c8af8}" at bounding box center [177, 324] width 8 height 8
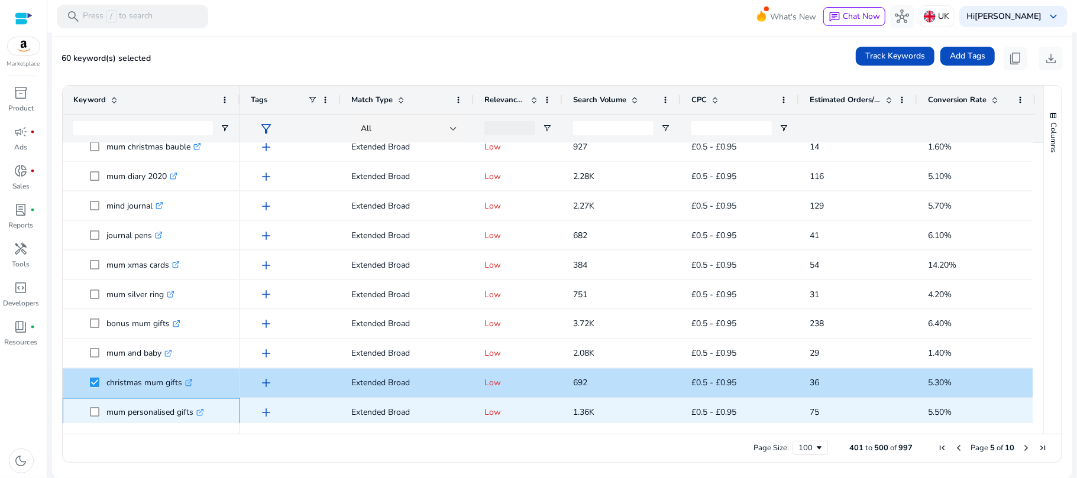
click at [202, 413] on icon ".st0{fill:#2c8af8}" at bounding box center [200, 413] width 8 height 8
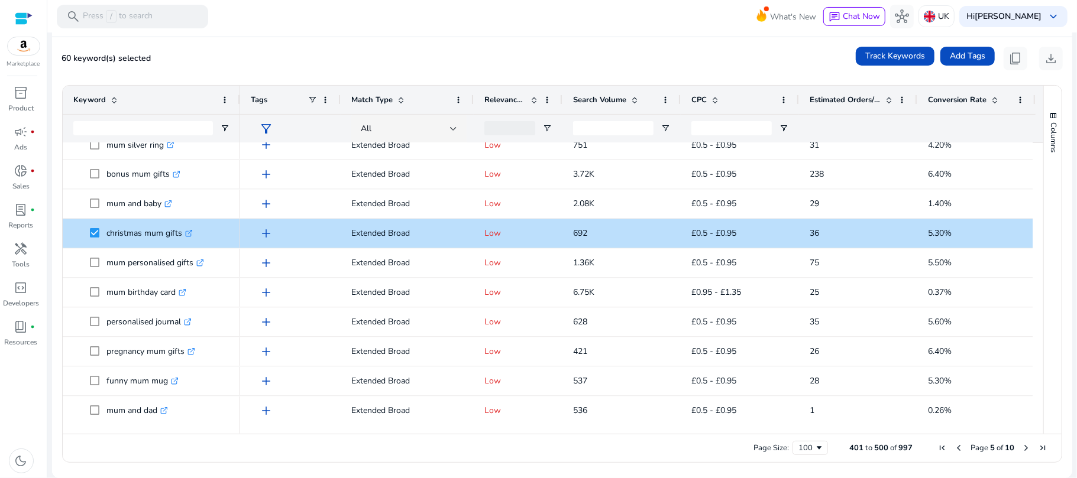
drag, startPoint x: 1037, startPoint y: 307, endPoint x: 1039, endPoint y: 313, distance: 6.2
click at [1043, 313] on div "Columns Keyword Column Labels Drag here to set column labels" at bounding box center [1052, 260] width 18 height 348
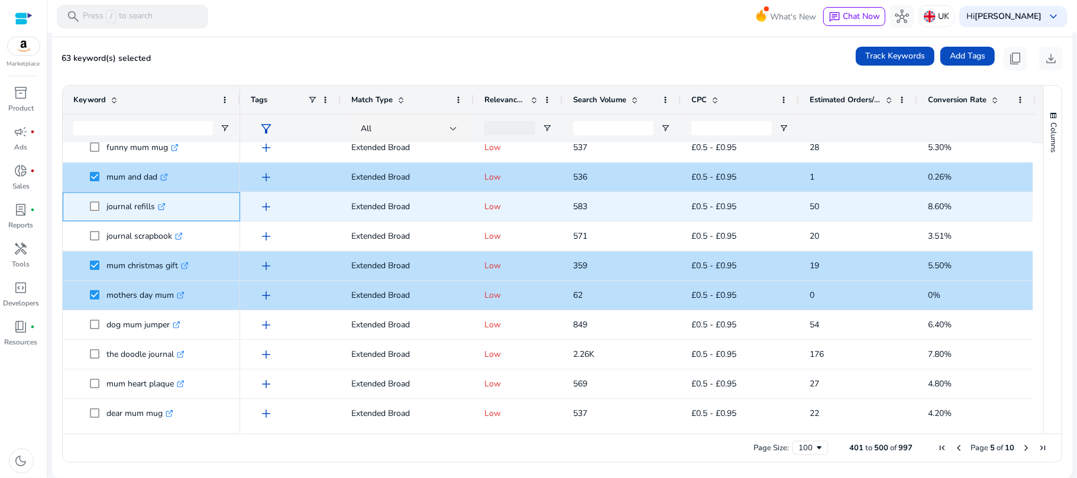
click at [164, 206] on icon ".st0{fill:#2c8af8}" at bounding box center [162, 207] width 8 height 8
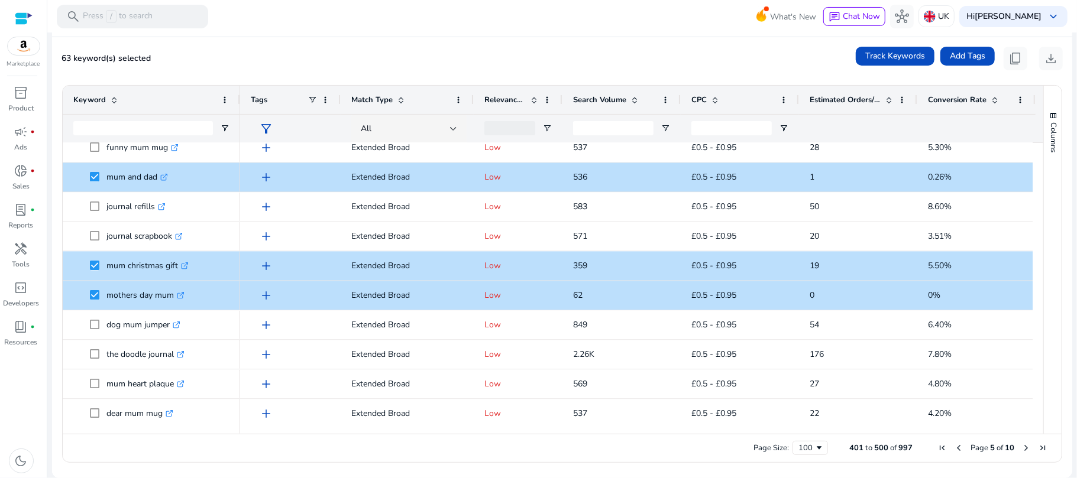
click at [1043, 336] on div "Columns Keyword Column Labels Drag here to set column labels" at bounding box center [1052, 260] width 18 height 348
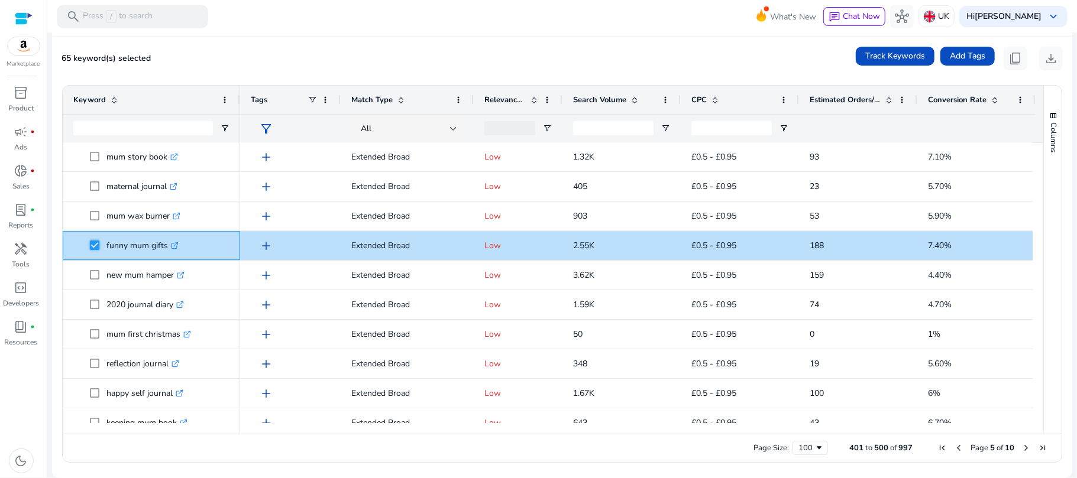
scroll to position [2626, 0]
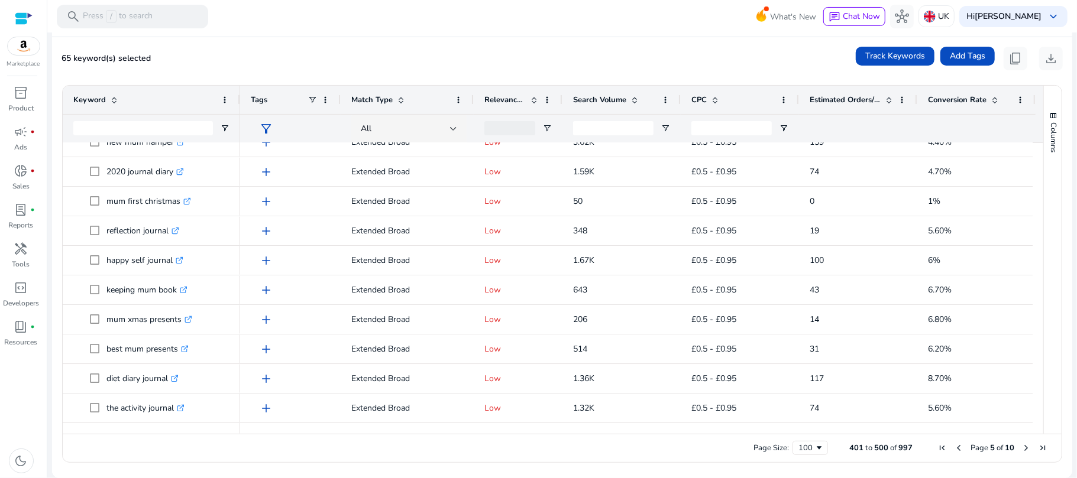
click at [1021, 447] on span "Next Page" at bounding box center [1025, 447] width 9 height 9
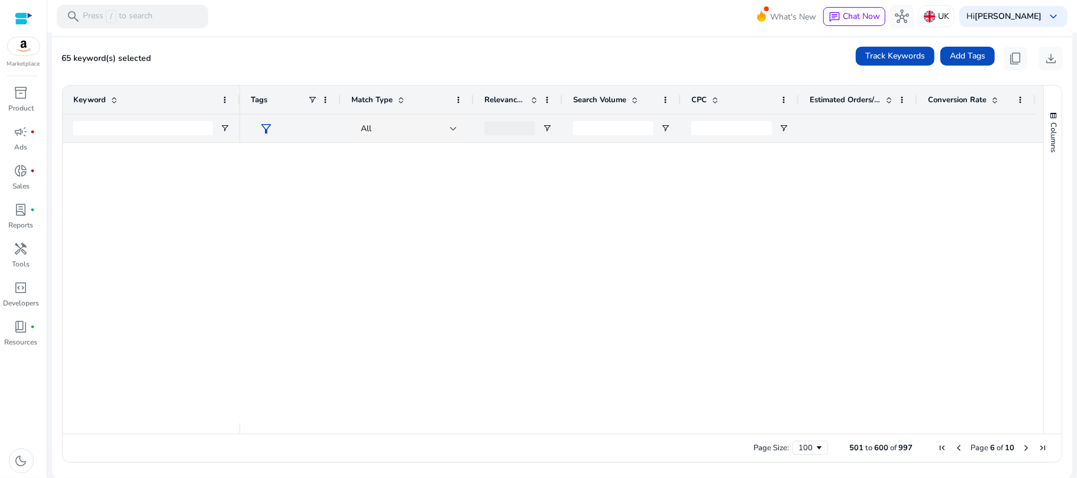
scroll to position [0, 0]
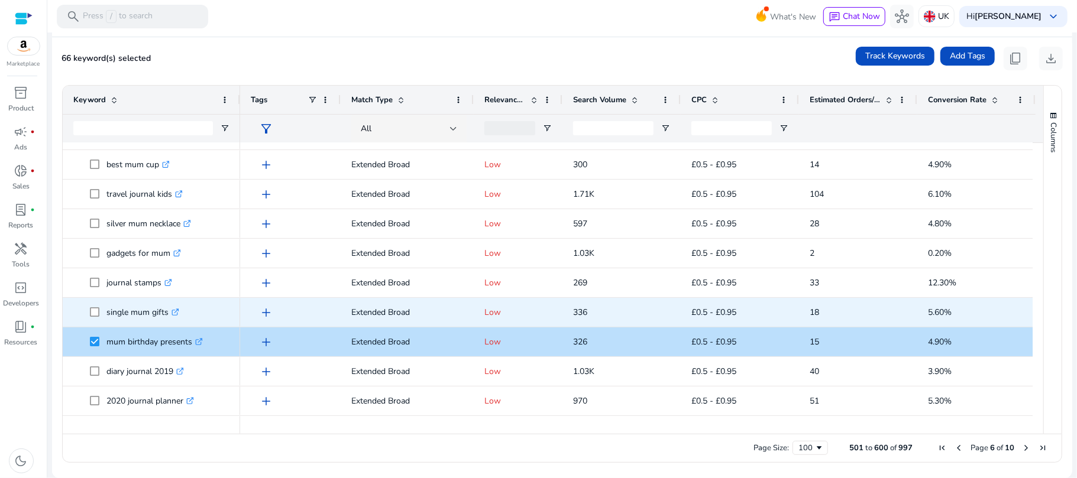
click at [174, 312] on icon at bounding box center [175, 313] width 6 height 6
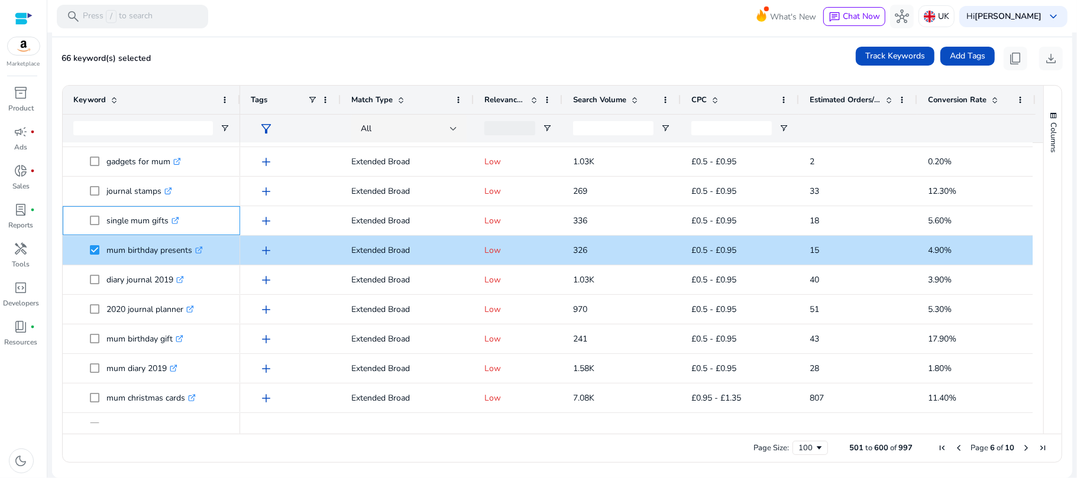
scroll to position [358, 0]
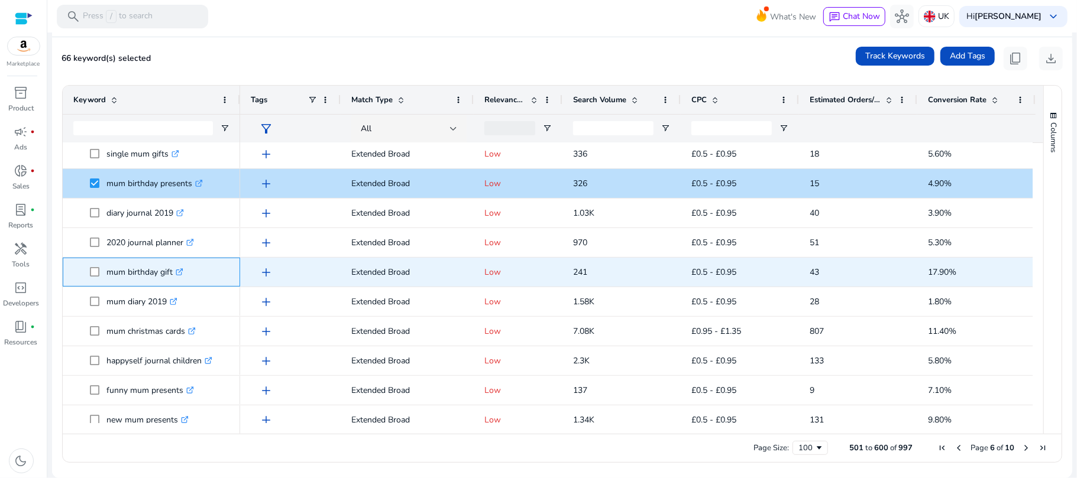
click at [100, 273] on span at bounding box center [98, 272] width 17 height 24
click at [95, 279] on span at bounding box center [98, 272] width 17 height 24
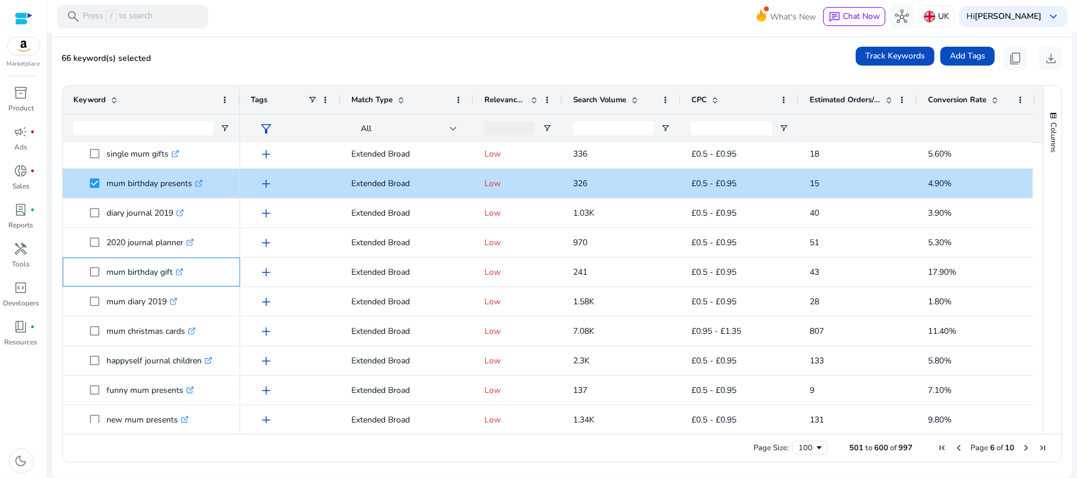
scroll to position [484, 0]
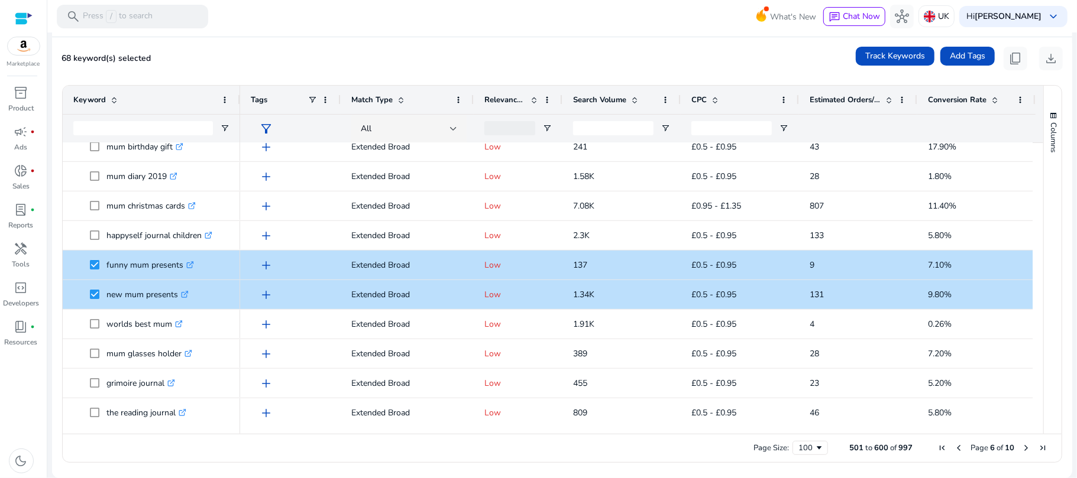
drag, startPoint x: 1038, startPoint y: 205, endPoint x: 1039, endPoint y: 214, distance: 9.5
click at [1044, 214] on div "Columns" at bounding box center [1053, 260] width 18 height 348
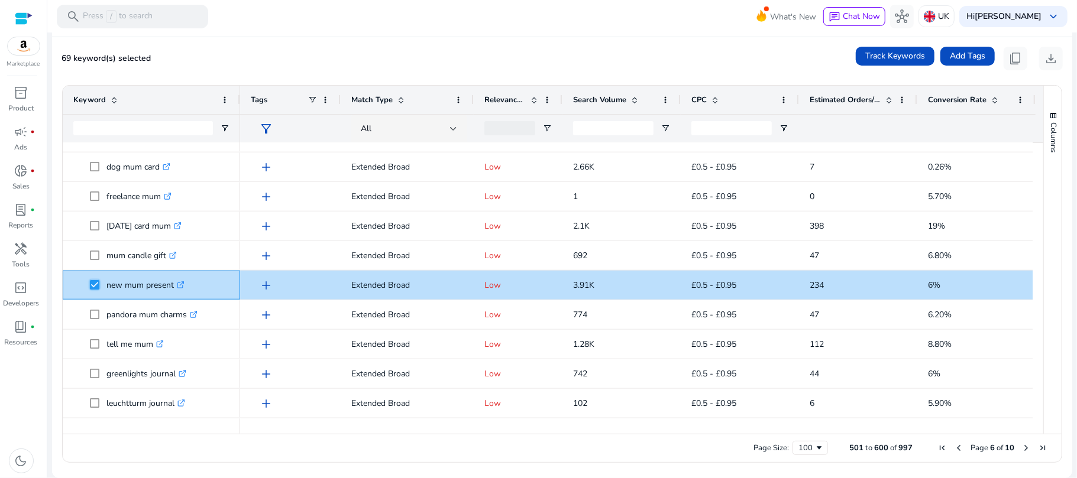
scroll to position [800, 0]
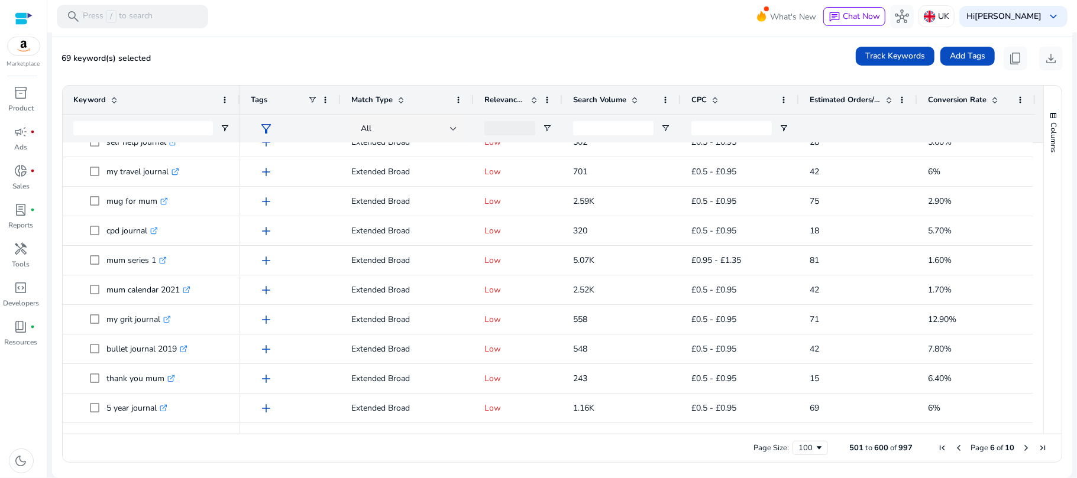
click at [1021, 448] on span "Next Page" at bounding box center [1025, 447] width 9 height 9
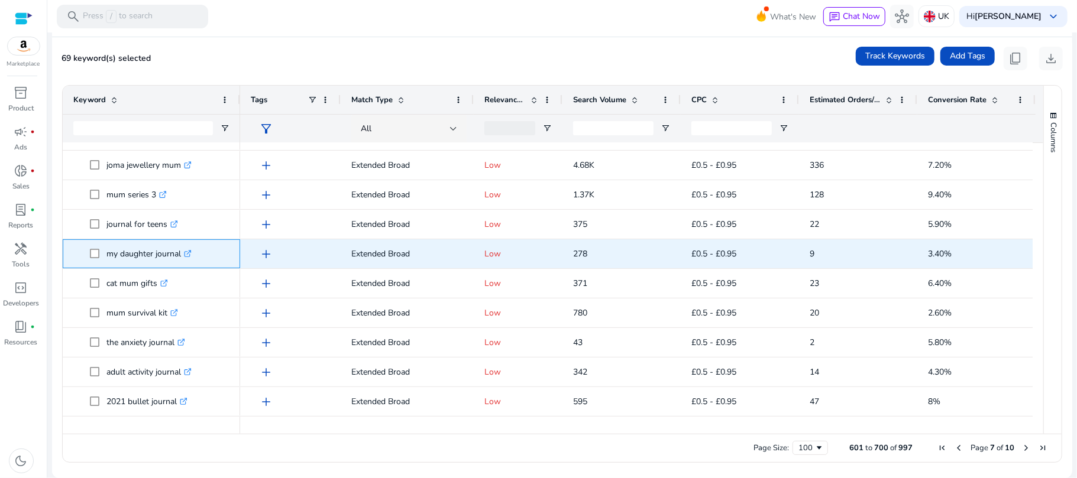
click at [188, 258] on link ".st0{fill:#2c8af8}" at bounding box center [186, 253] width 11 height 11
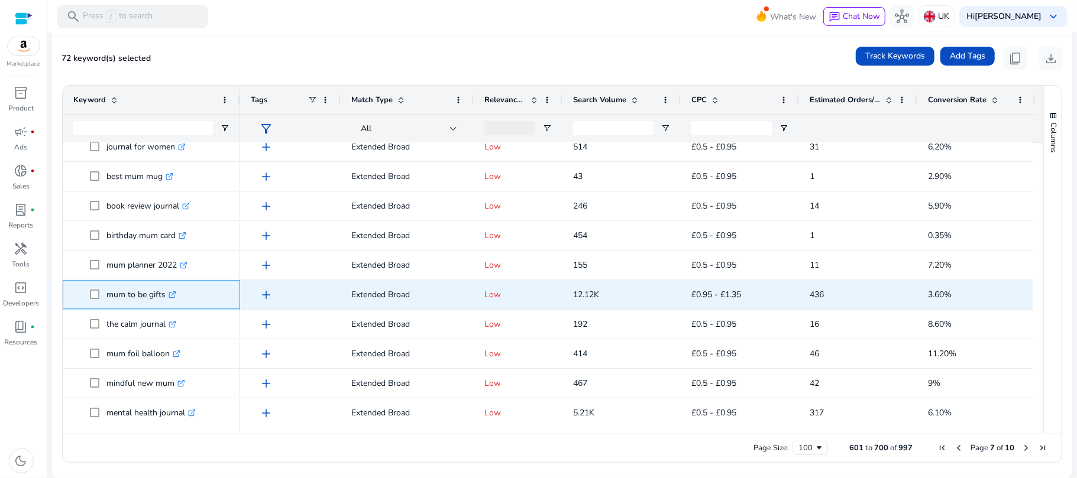
click at [100, 296] on span at bounding box center [98, 295] width 17 height 24
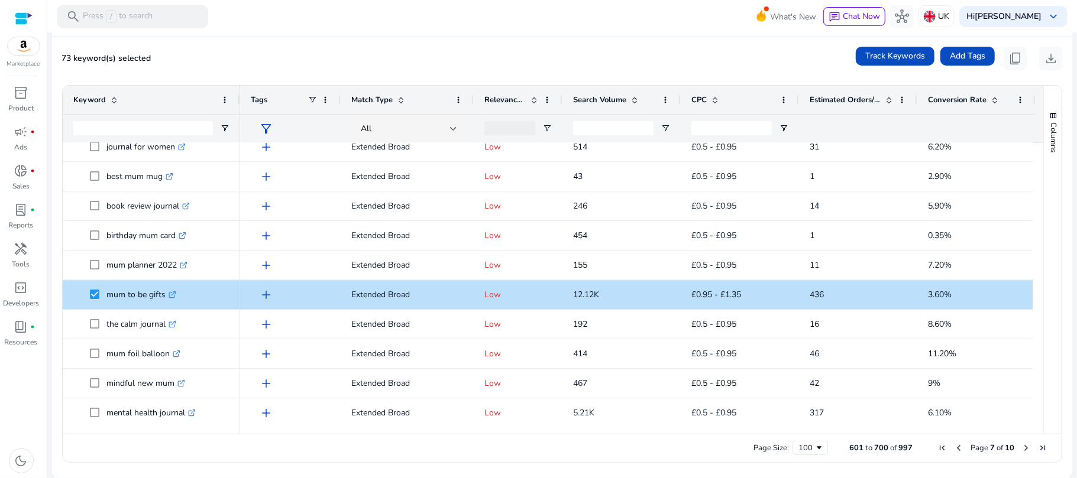
drag, startPoint x: 1037, startPoint y: 362, endPoint x: 1037, endPoint y: 374, distance: 12.4
click at [1037, 374] on div "Keyword Tags Match Type 16" at bounding box center [562, 260] width 999 height 348
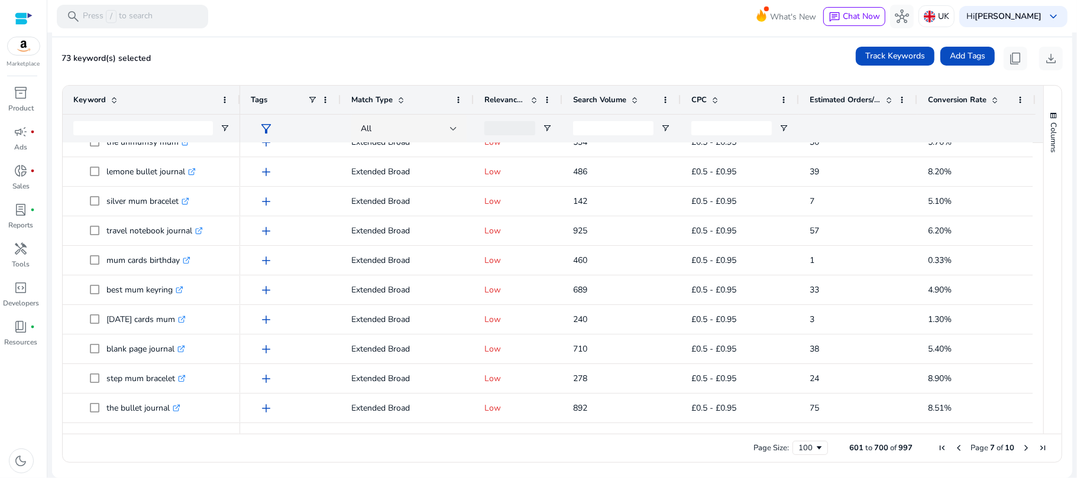
click at [1021, 448] on span "Next Page" at bounding box center [1025, 447] width 9 height 9
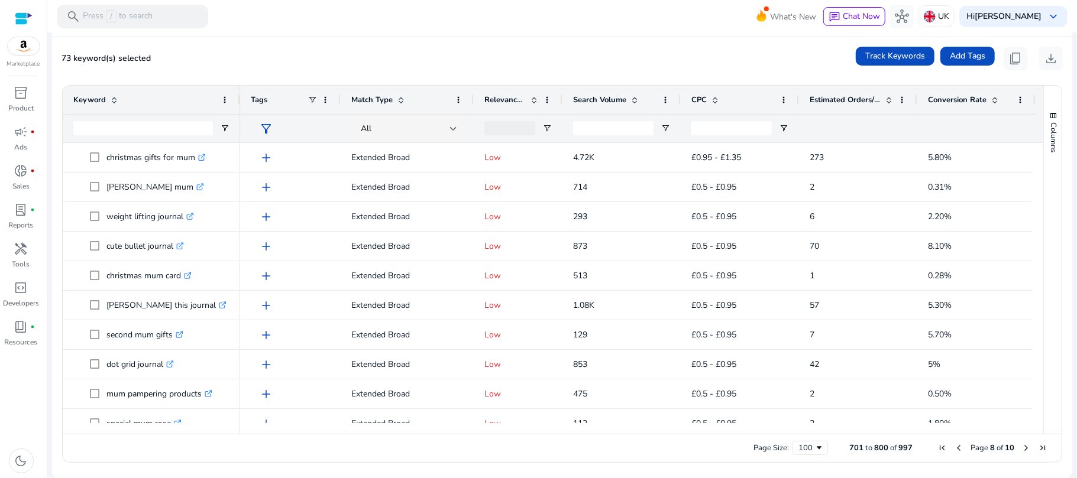
drag, startPoint x: 1038, startPoint y: 161, endPoint x: 1039, endPoint y: 171, distance: 10.7
click at [1044, 171] on div "Columns" at bounding box center [1053, 260] width 18 height 348
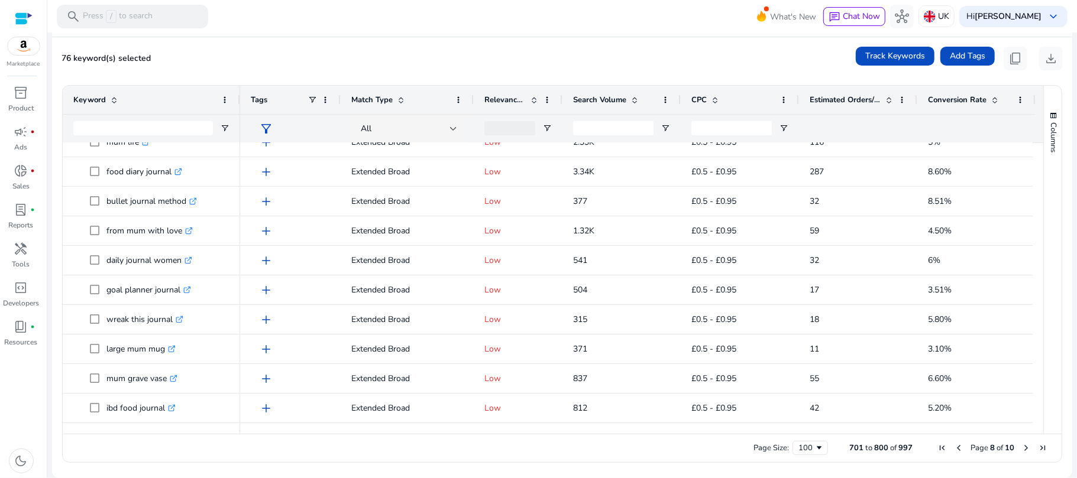
click at [1025, 445] on span "Next Page" at bounding box center [1025, 447] width 9 height 9
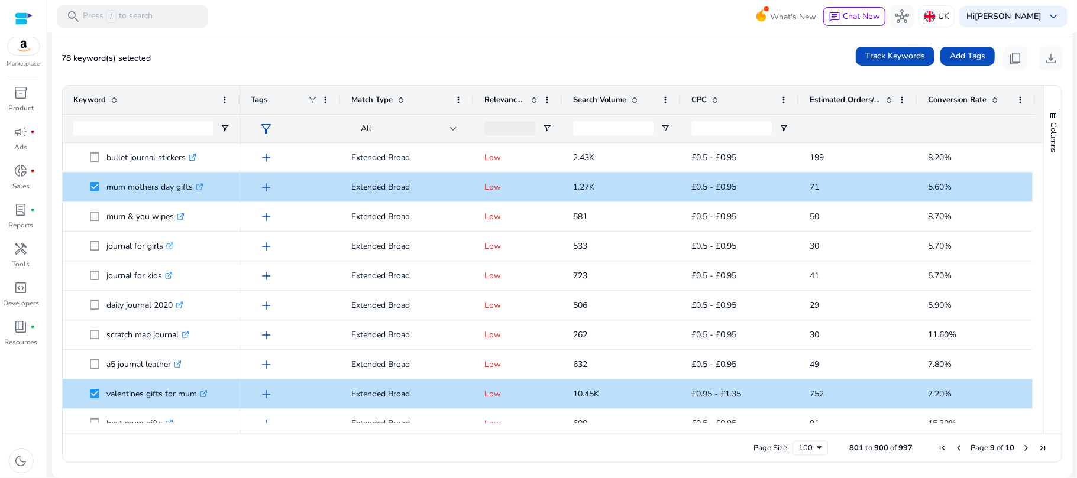
drag, startPoint x: 1032, startPoint y: 158, endPoint x: 1030, endPoint y: 176, distance: 17.9
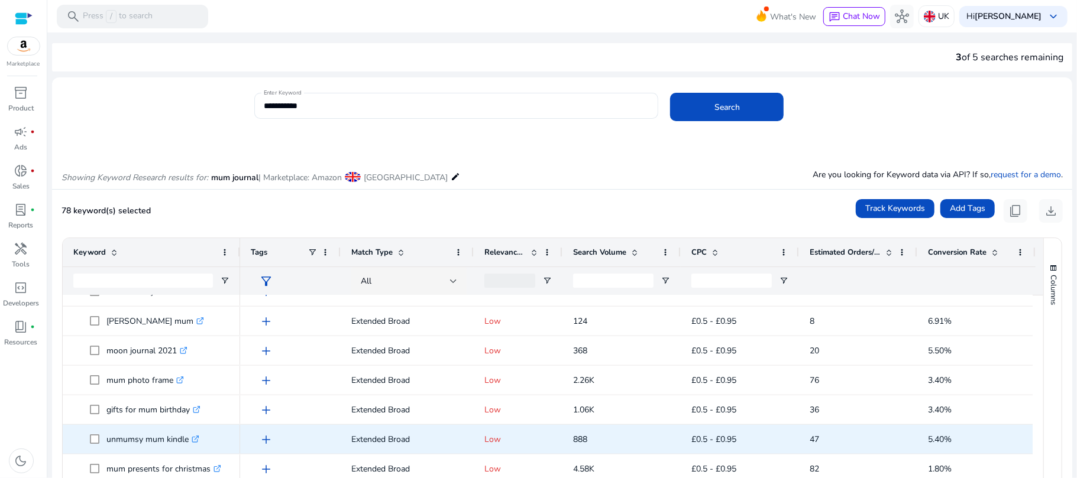
scroll to position [153, 0]
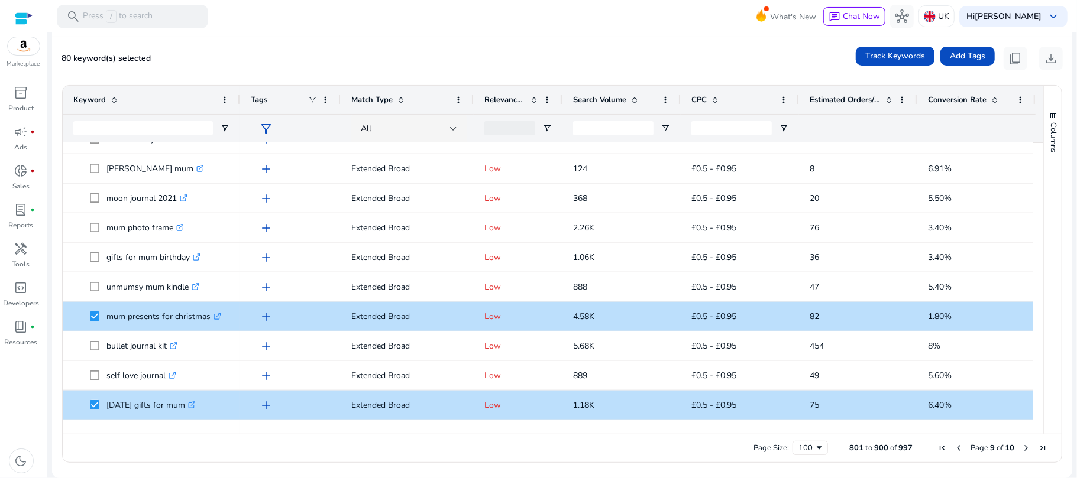
drag, startPoint x: 1032, startPoint y: 242, endPoint x: 1032, endPoint y: 251, distance: 8.3
drag, startPoint x: 1037, startPoint y: 237, endPoint x: 1036, endPoint y: 251, distance: 13.7
click at [1043, 255] on div "Columns Keyword Column Labels Drag here to set column labels" at bounding box center [1052, 260] width 18 height 348
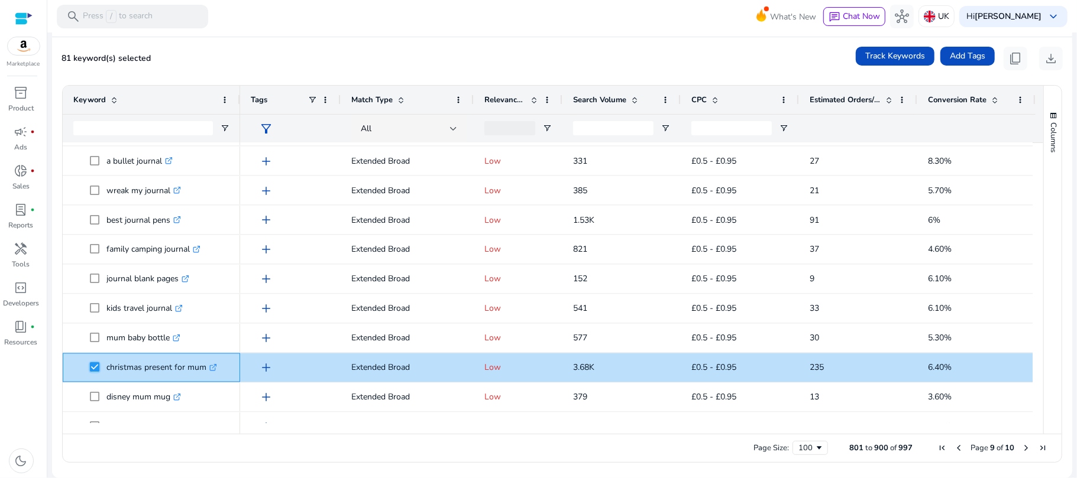
scroll to position [0, 0]
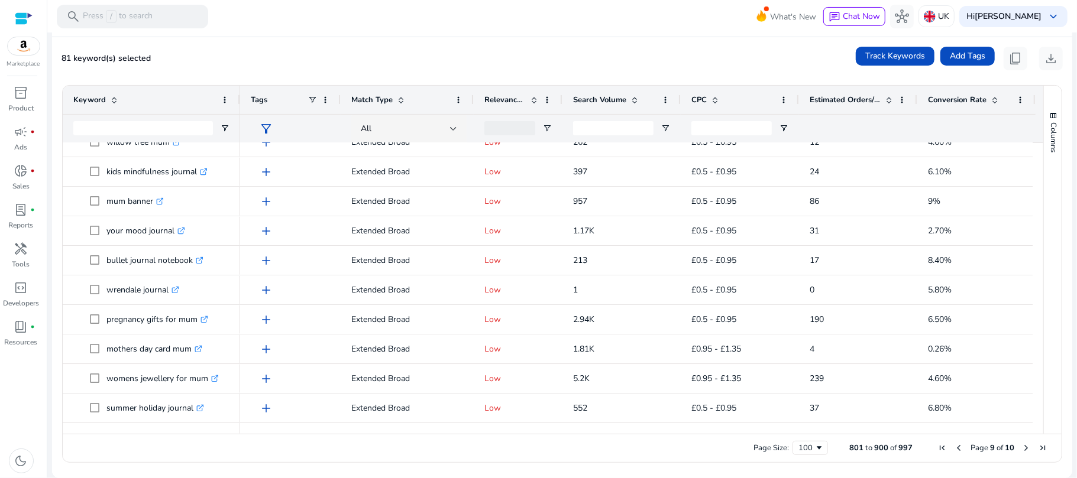
click at [1021, 446] on span "Next Page" at bounding box center [1025, 447] width 9 height 9
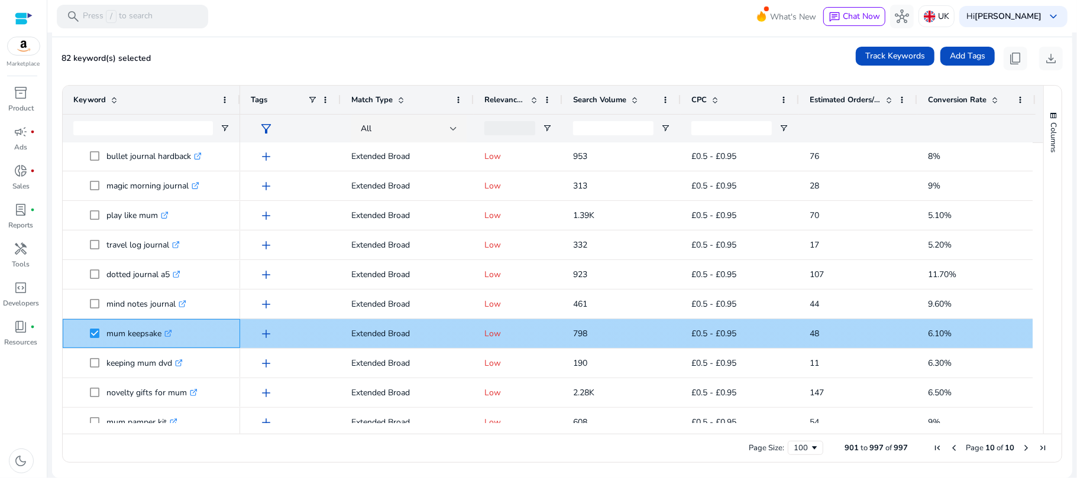
click at [168, 333] on icon at bounding box center [168, 334] width 6 height 6
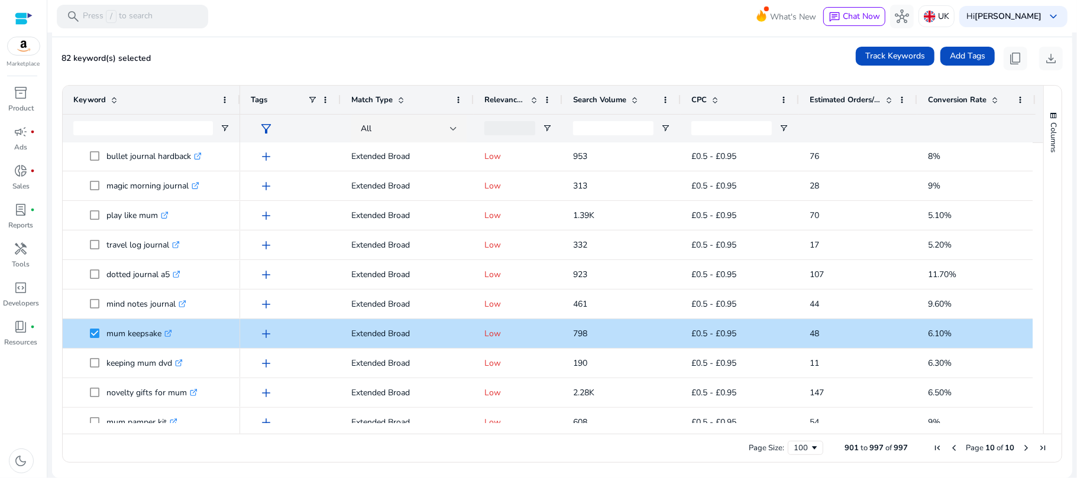
drag, startPoint x: 1032, startPoint y: 185, endPoint x: 1037, endPoint y: 195, distance: 10.3
click at [1037, 195] on div at bounding box center [1037, 283] width 11 height 280
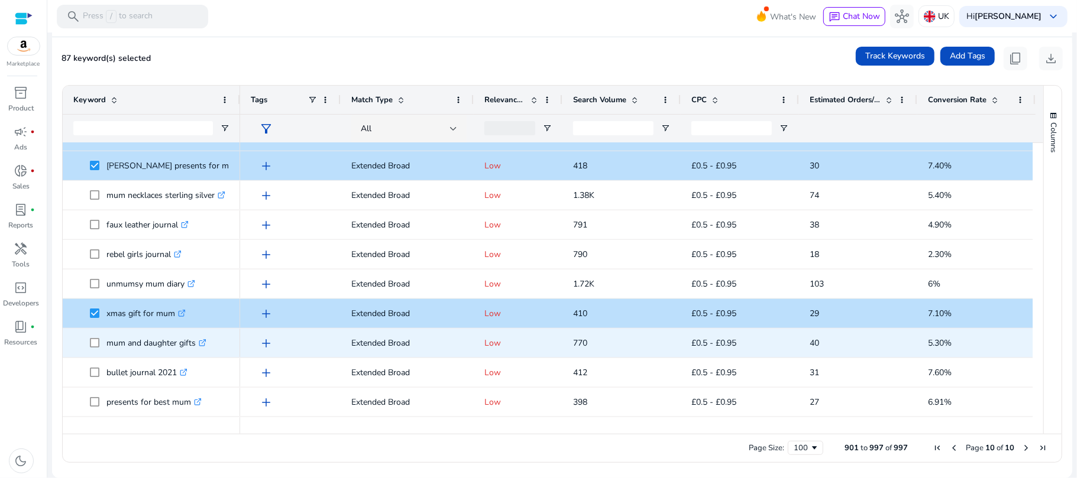
click at [95, 337] on span at bounding box center [98, 343] width 17 height 24
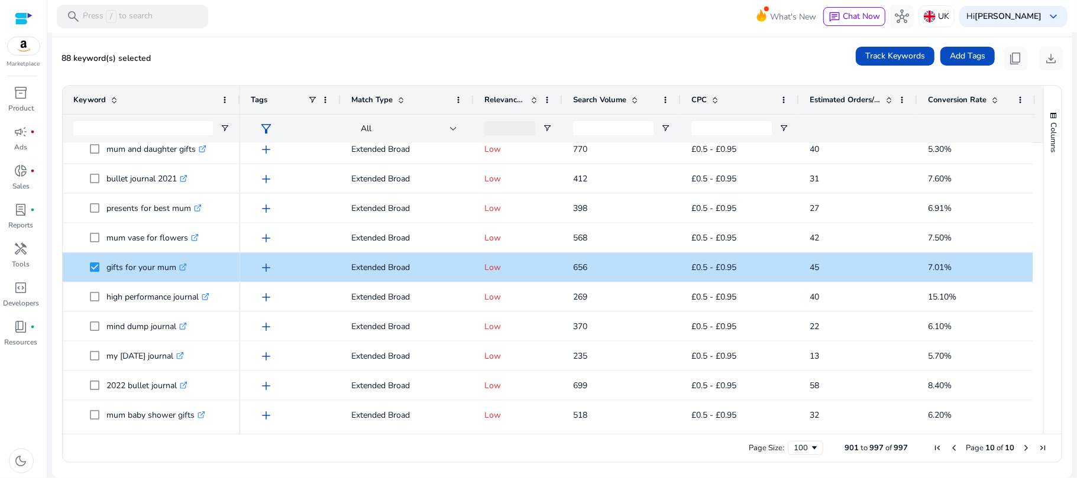
drag, startPoint x: 1038, startPoint y: 252, endPoint x: 1039, endPoint y: 264, distance: 11.9
click at [1044, 270] on div "Columns" at bounding box center [1053, 260] width 18 height 348
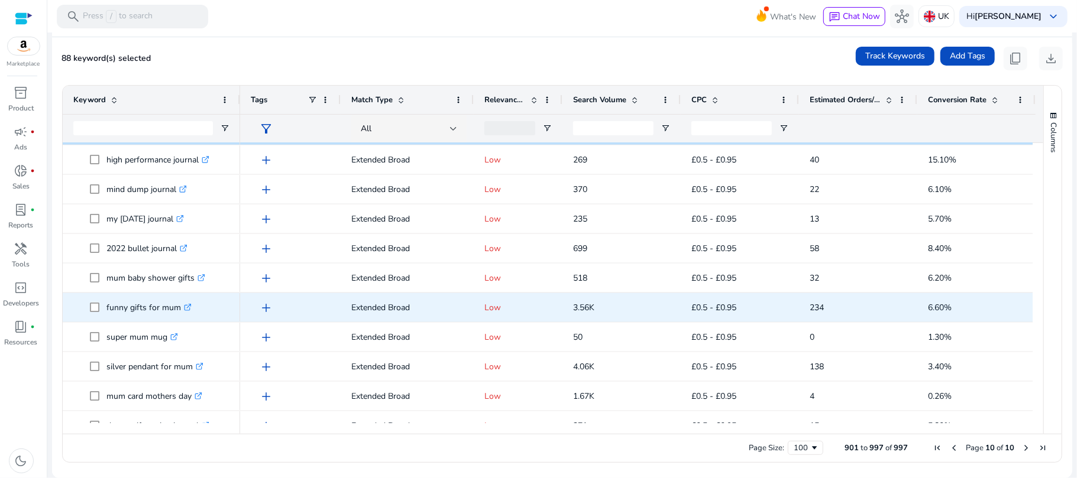
click at [102, 306] on span at bounding box center [98, 308] width 17 height 24
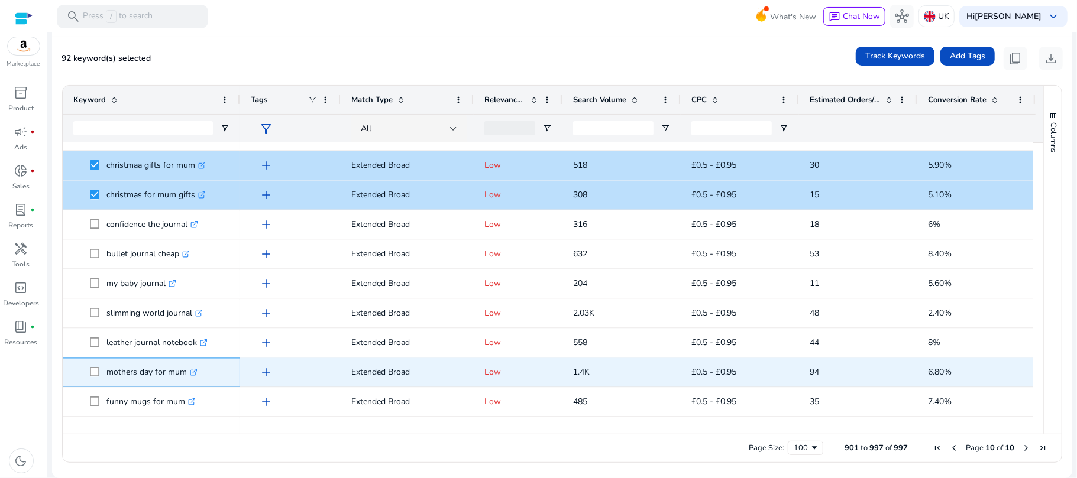
click at [89, 372] on span "mothers day for mum .st0{fill:#2c8af8}" at bounding box center [151, 373] width 156 height 24
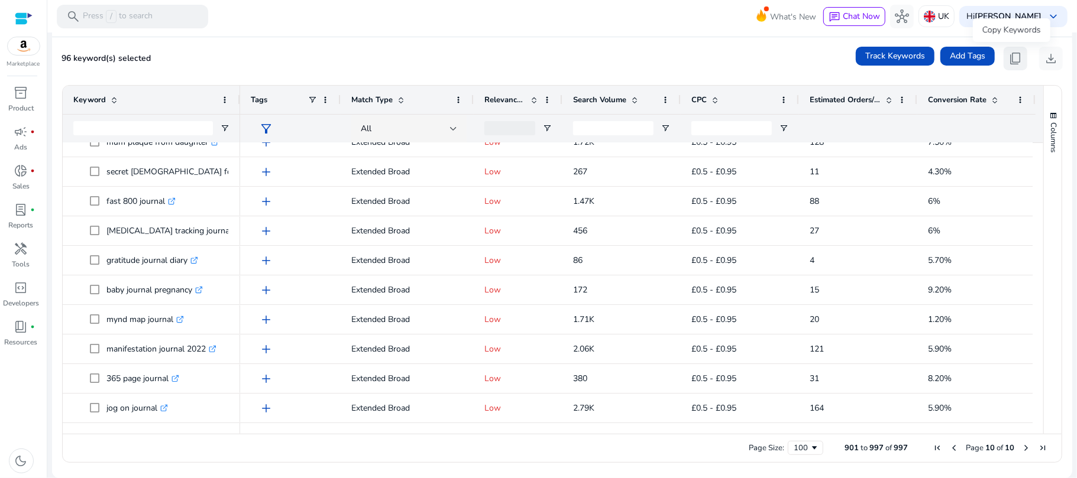
click at [1008, 60] on span "content_copy" at bounding box center [1015, 58] width 14 height 14
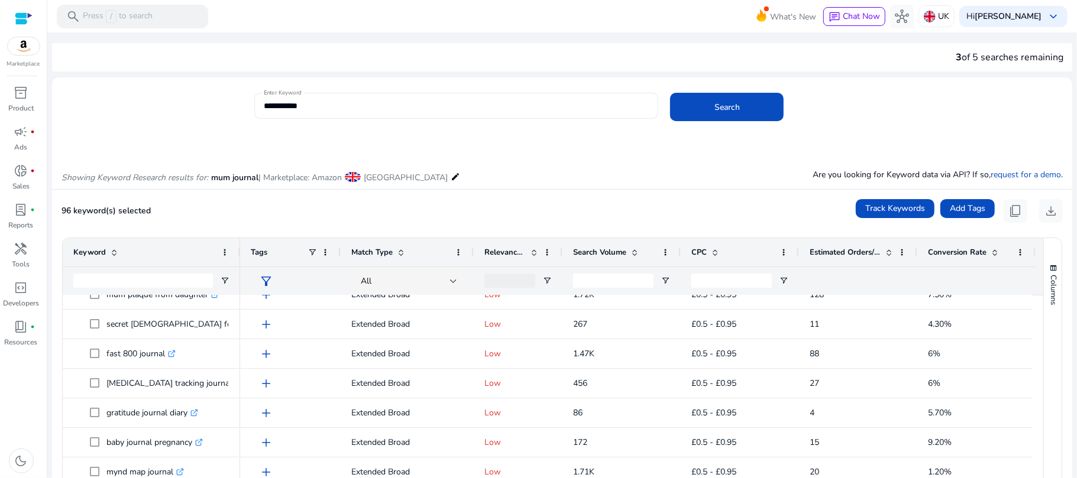
click at [296, 93] on mat-label "Enter Keyword" at bounding box center [283, 93] width 38 height 8
click at [296, 99] on input "**********" at bounding box center [457, 105] width 386 height 13
click at [296, 93] on mat-label "Enter Keyword" at bounding box center [283, 93] width 38 height 8
click at [296, 99] on input "**********" at bounding box center [457, 105] width 386 height 13
click at [296, 93] on mat-label "Enter Keyword" at bounding box center [283, 93] width 38 height 8
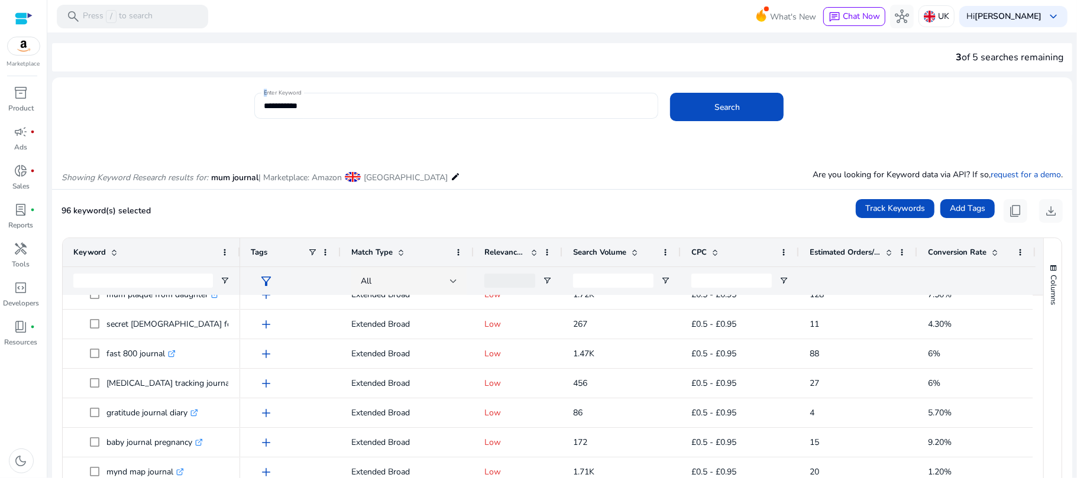
click at [296, 99] on input "**********" at bounding box center [457, 105] width 386 height 13
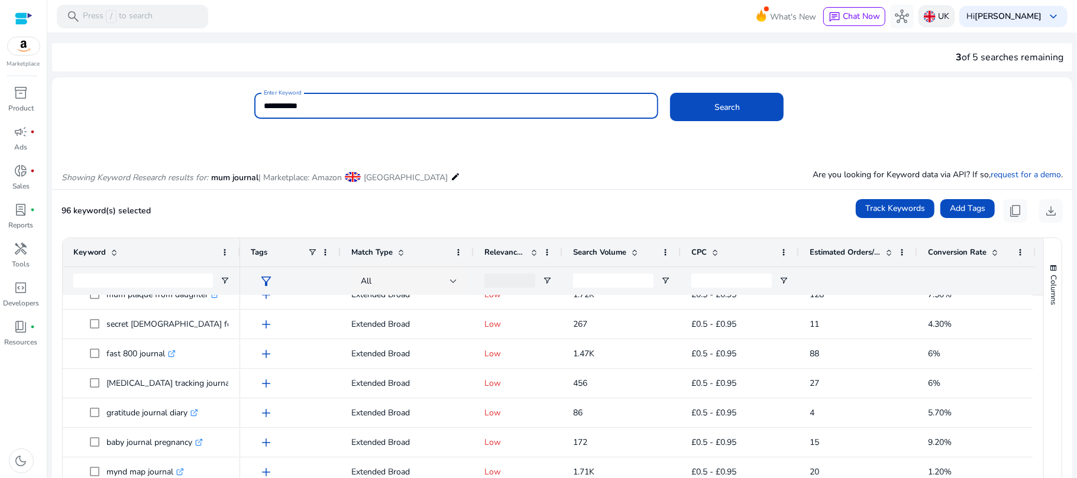
click at [949, 17] on p "UK" at bounding box center [943, 16] width 11 height 21
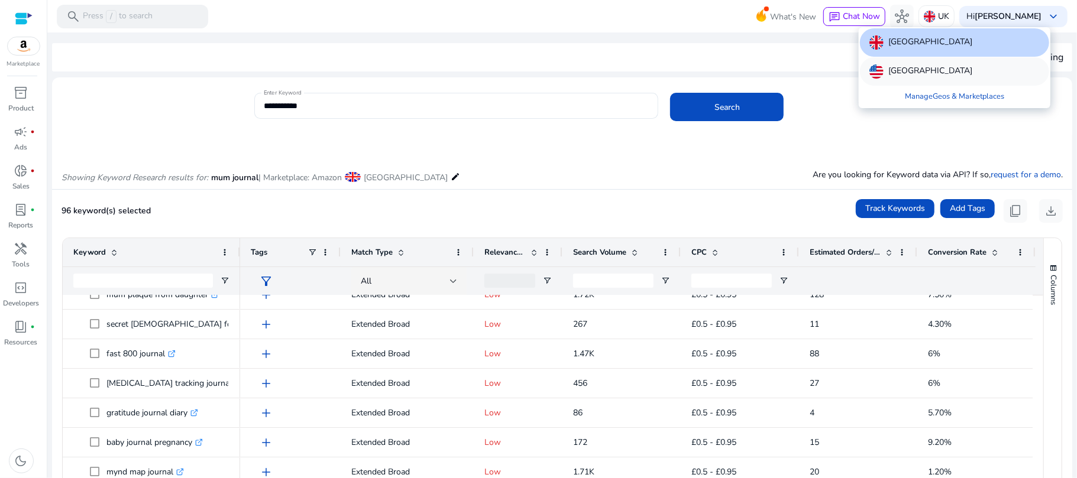
click at [937, 69] on p "[GEOGRAPHIC_DATA]" at bounding box center [930, 71] width 84 height 14
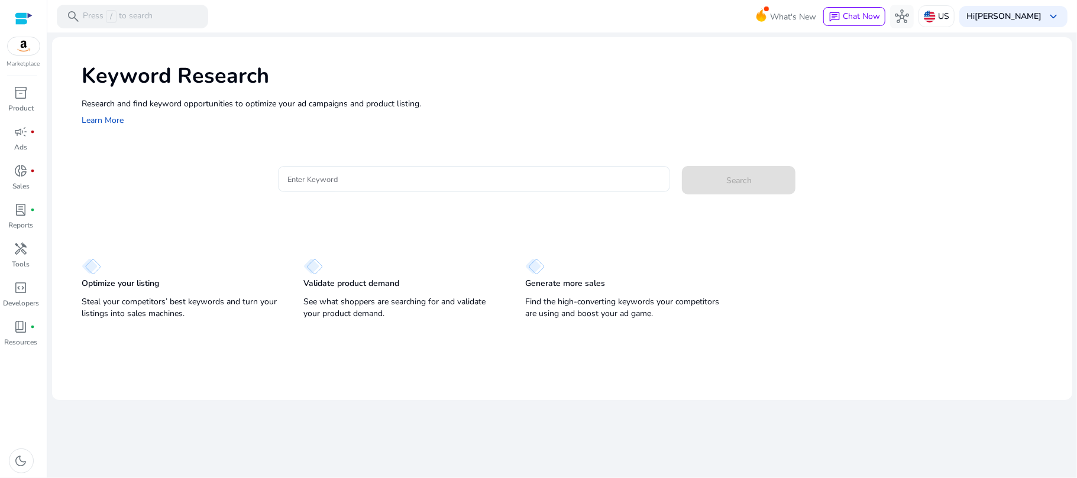
click at [327, 151] on div "Keyword Research Research and find keyword opportunities to optimize your ad ca…" at bounding box center [562, 94] width 1020 height 114
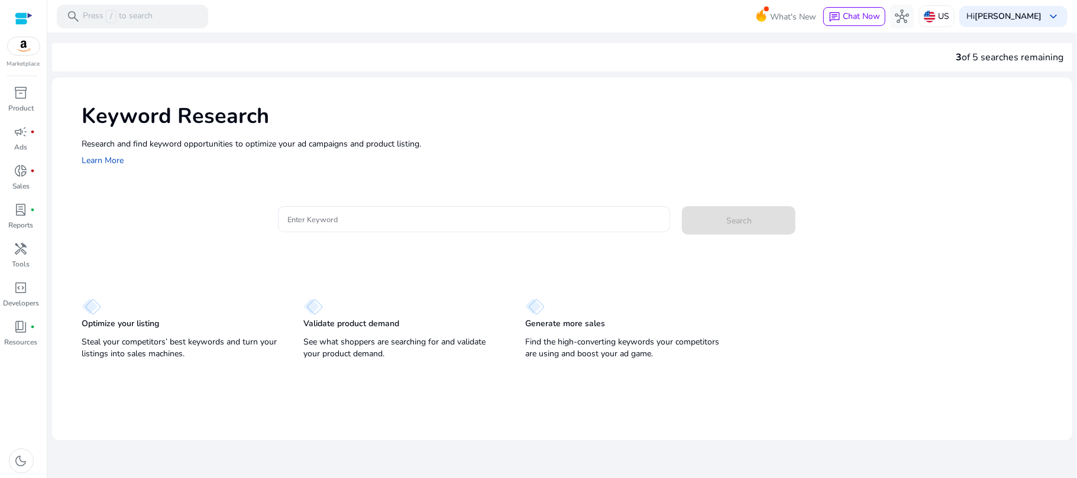
click at [325, 218] on input "Enter Keyword" at bounding box center [474, 219] width 374 height 13
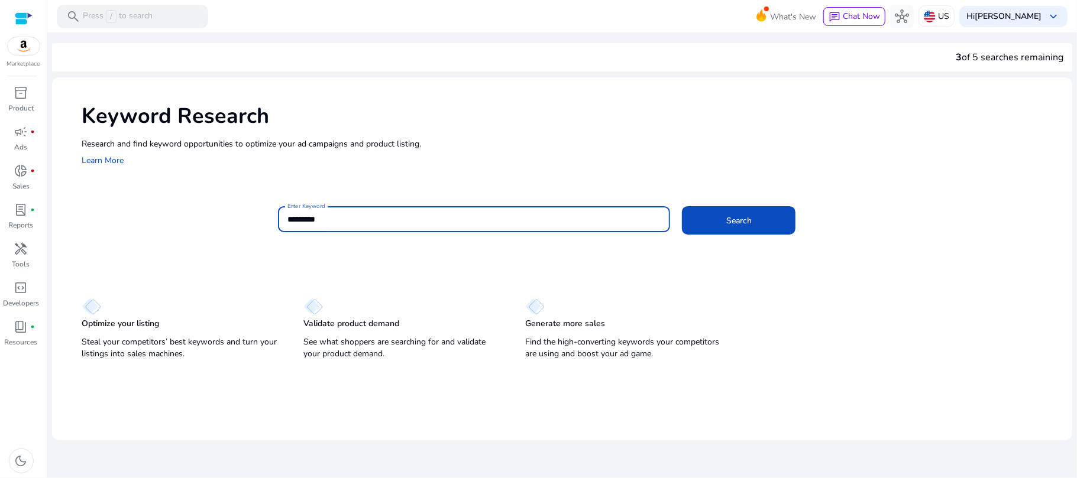
click at [682, 206] on button "Search" at bounding box center [739, 220] width 114 height 28
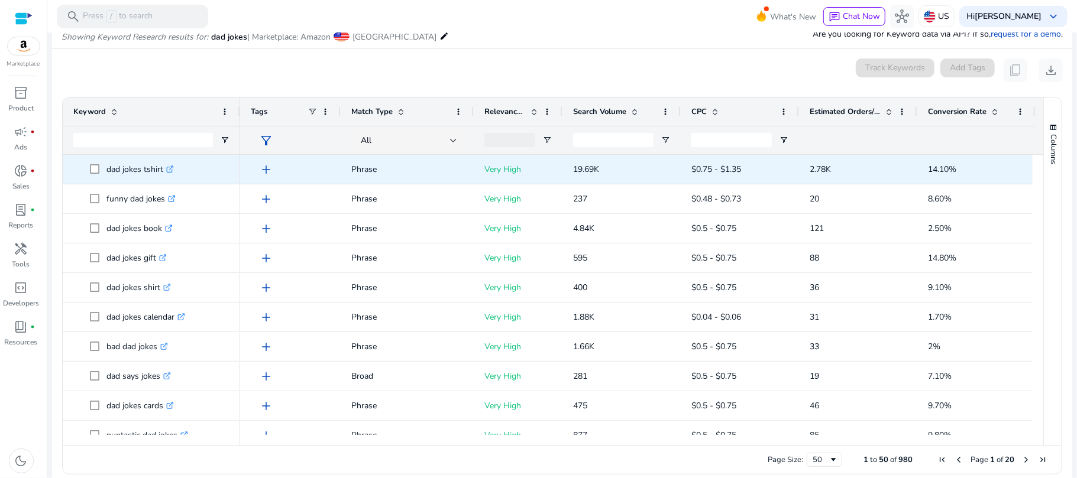
click at [169, 169] on icon at bounding box center [170, 170] width 6 height 6
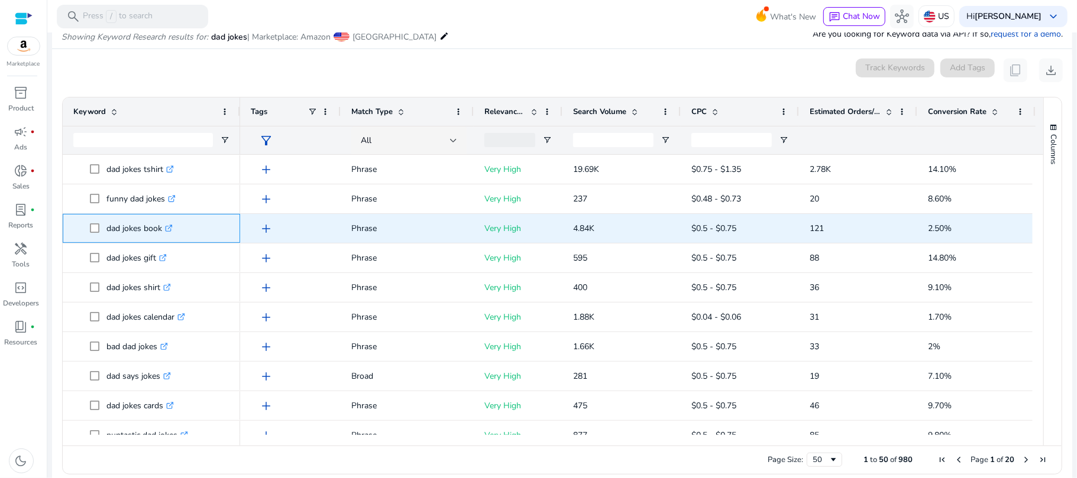
click at [171, 227] on icon ".st0{fill:#2c8af8}" at bounding box center [169, 229] width 8 height 8
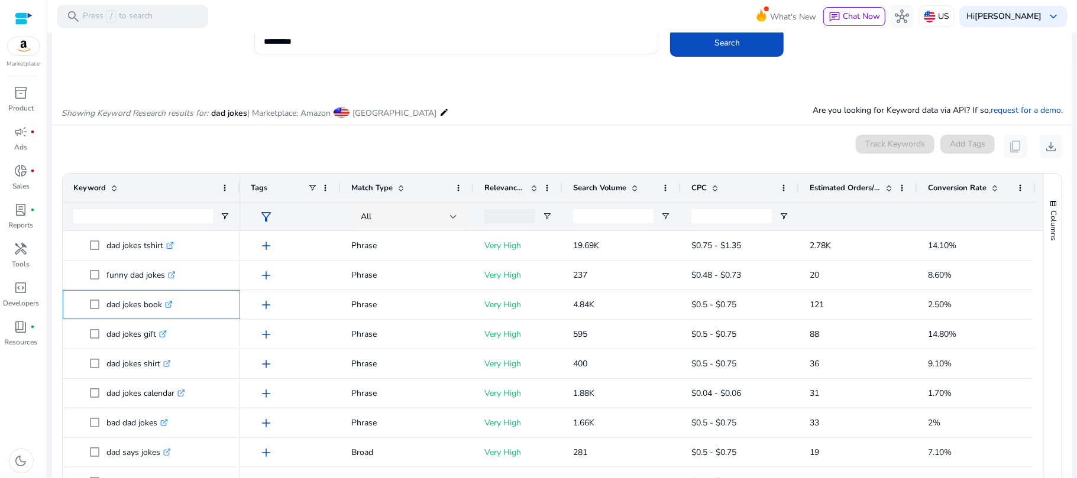
scroll to position [53, 0]
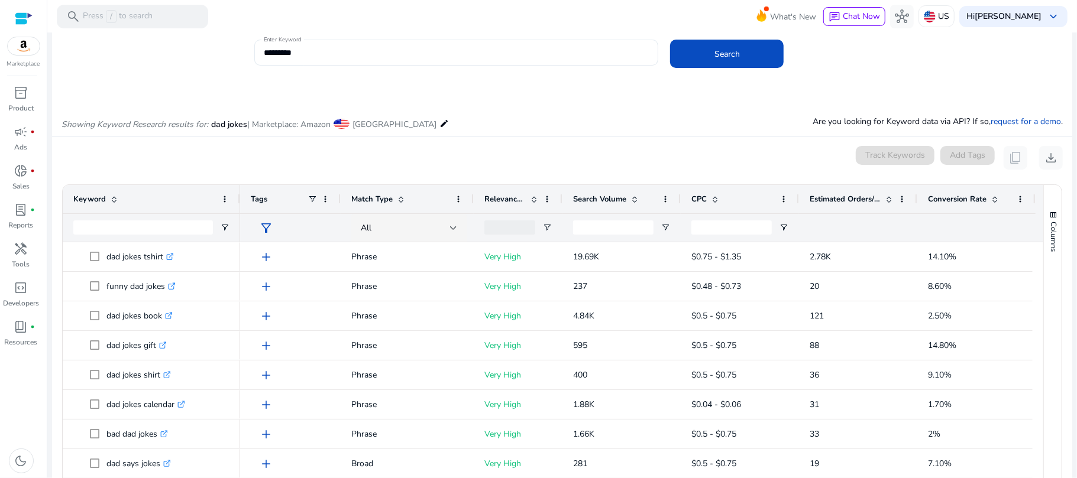
click at [395, 46] on input "*********" at bounding box center [457, 52] width 386 height 13
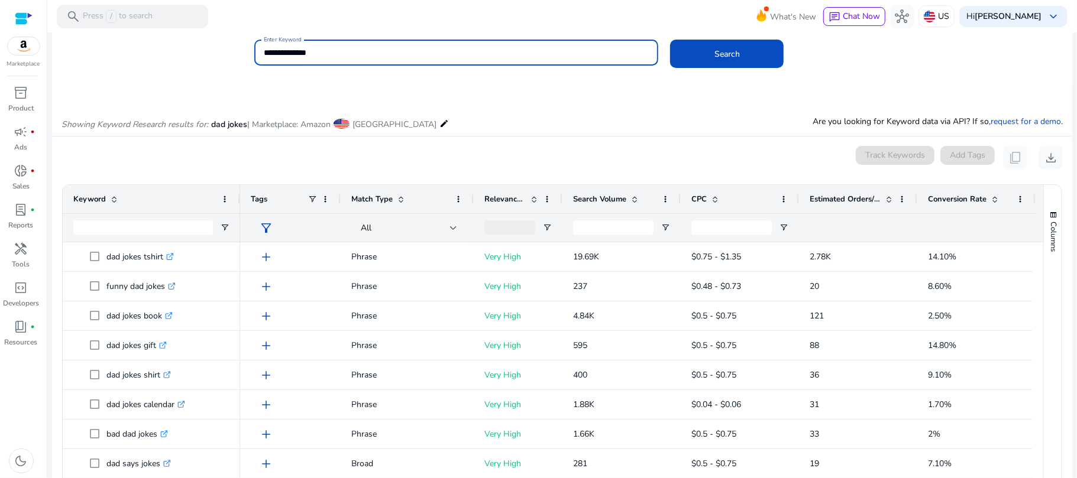
type input "**********"
click at [670, 40] on button "Search" at bounding box center [727, 54] width 114 height 28
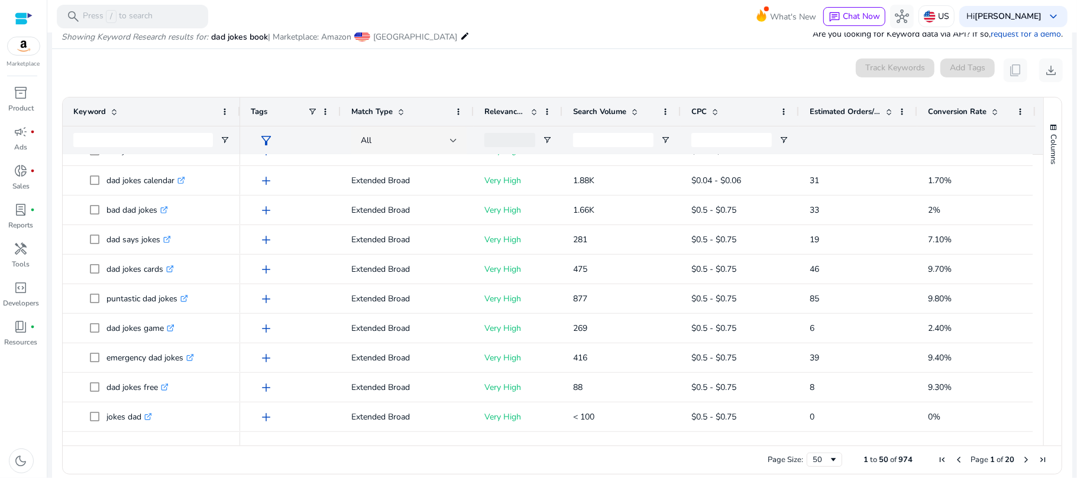
scroll to position [420, 0]
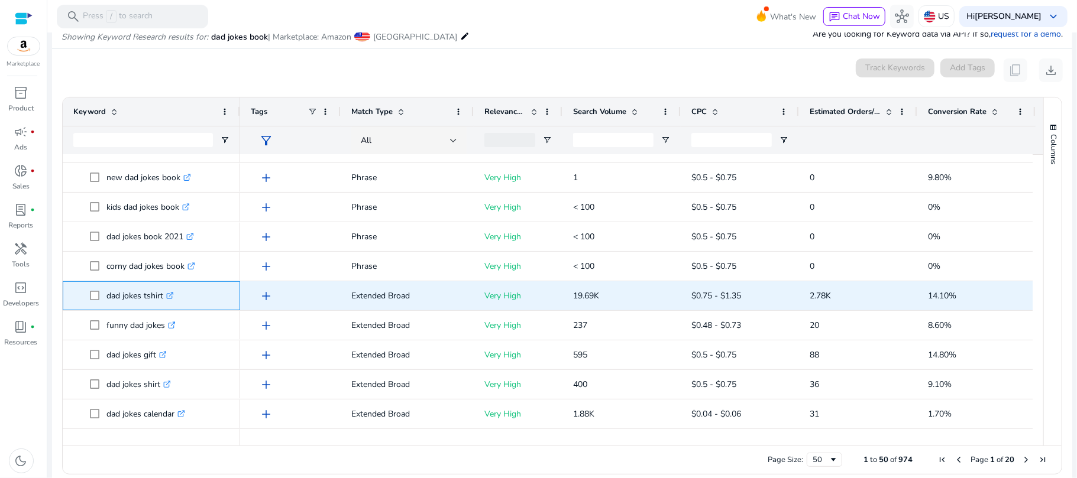
click at [173, 294] on icon ".st0{fill:#2c8af8}" at bounding box center [170, 296] width 8 height 8
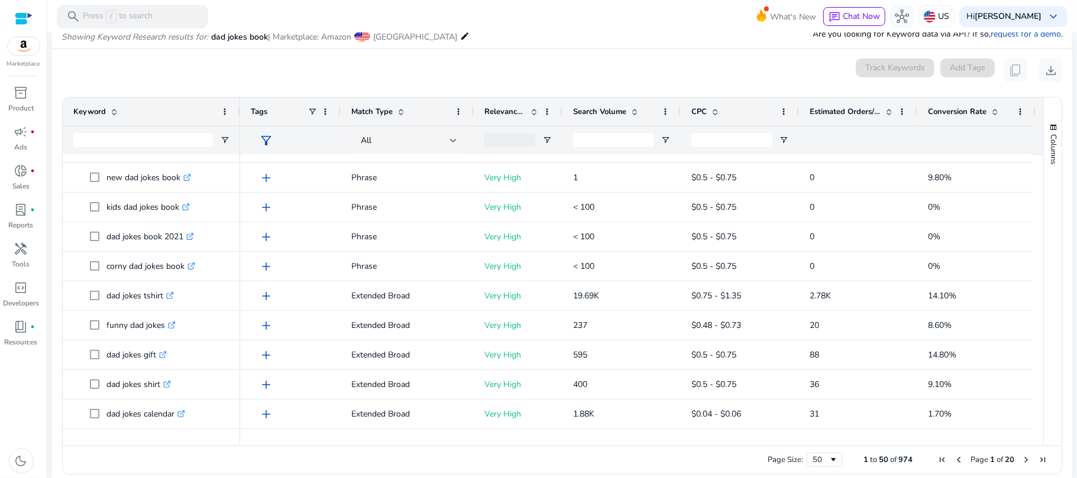
drag, startPoint x: 1039, startPoint y: 235, endPoint x: 1045, endPoint y: 245, distance: 11.7
click at [1045, 245] on div "Columns" at bounding box center [1053, 272] width 18 height 348
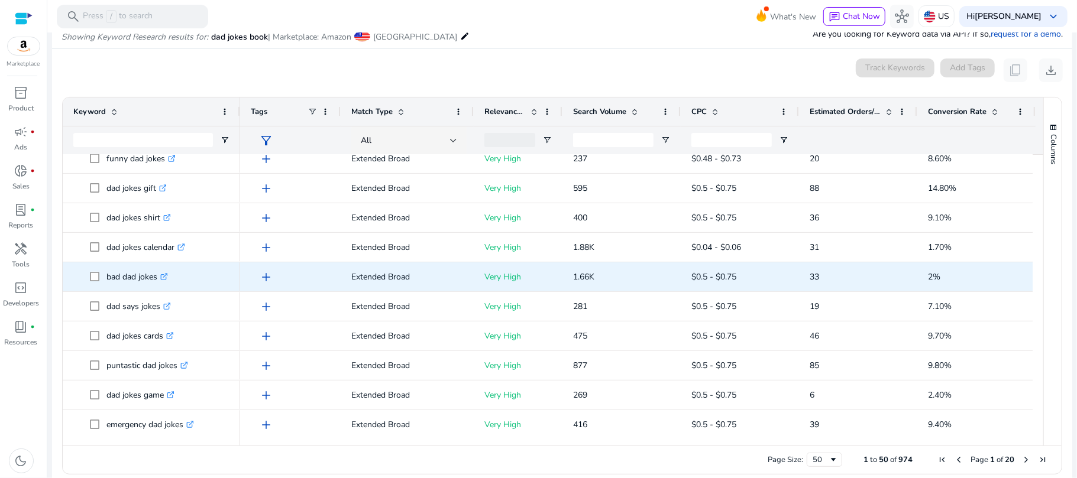
scroll to position [400, 0]
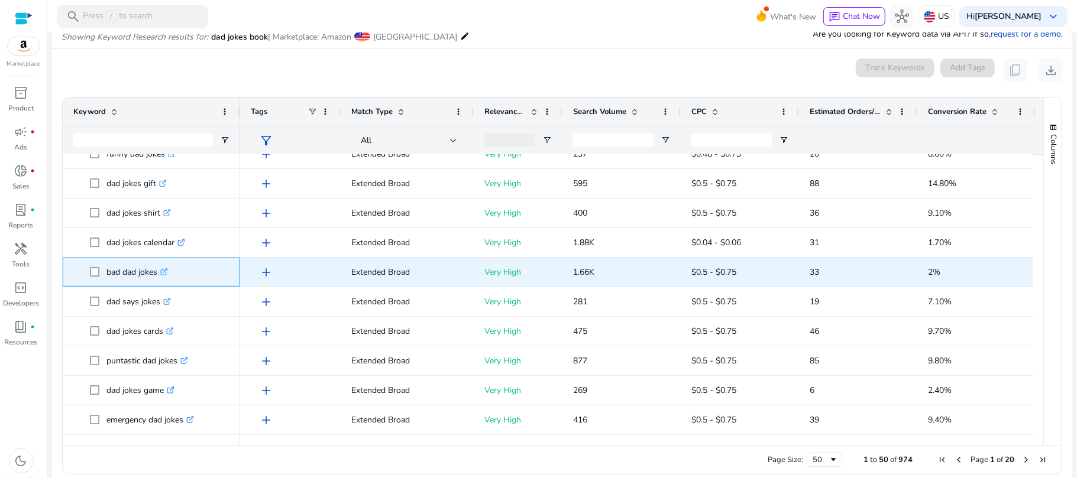
click at [164, 271] on icon ".st0{fill:#2c8af8}" at bounding box center [164, 272] width 8 height 8
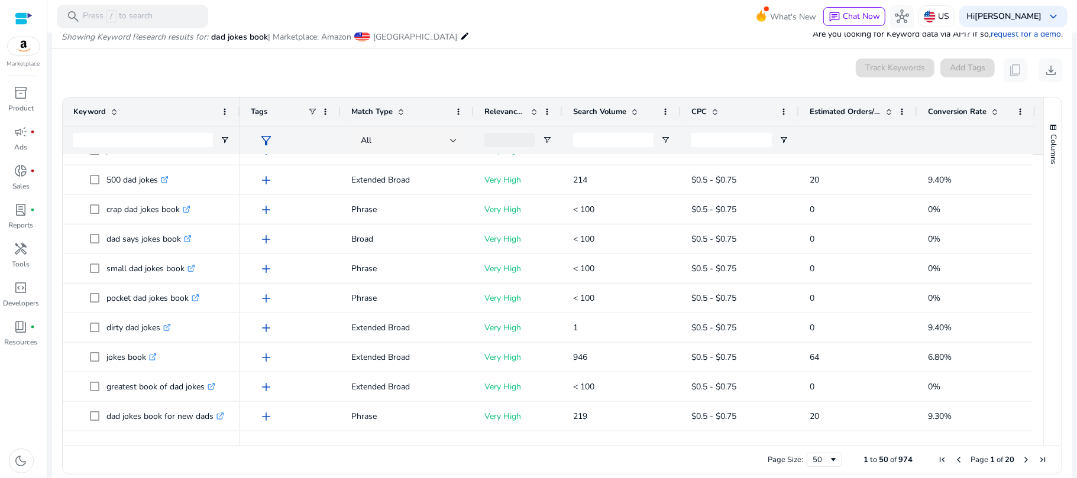
scroll to position [741, 0]
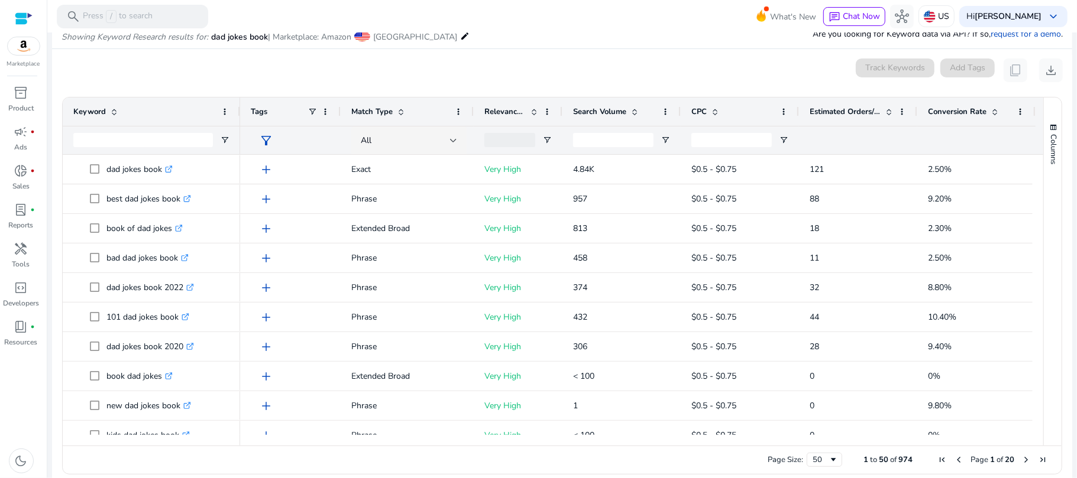
click at [822, 110] on span "Estimated Orders/Month" at bounding box center [844, 111] width 71 height 11
